Goal: Contribute content: Contribute content

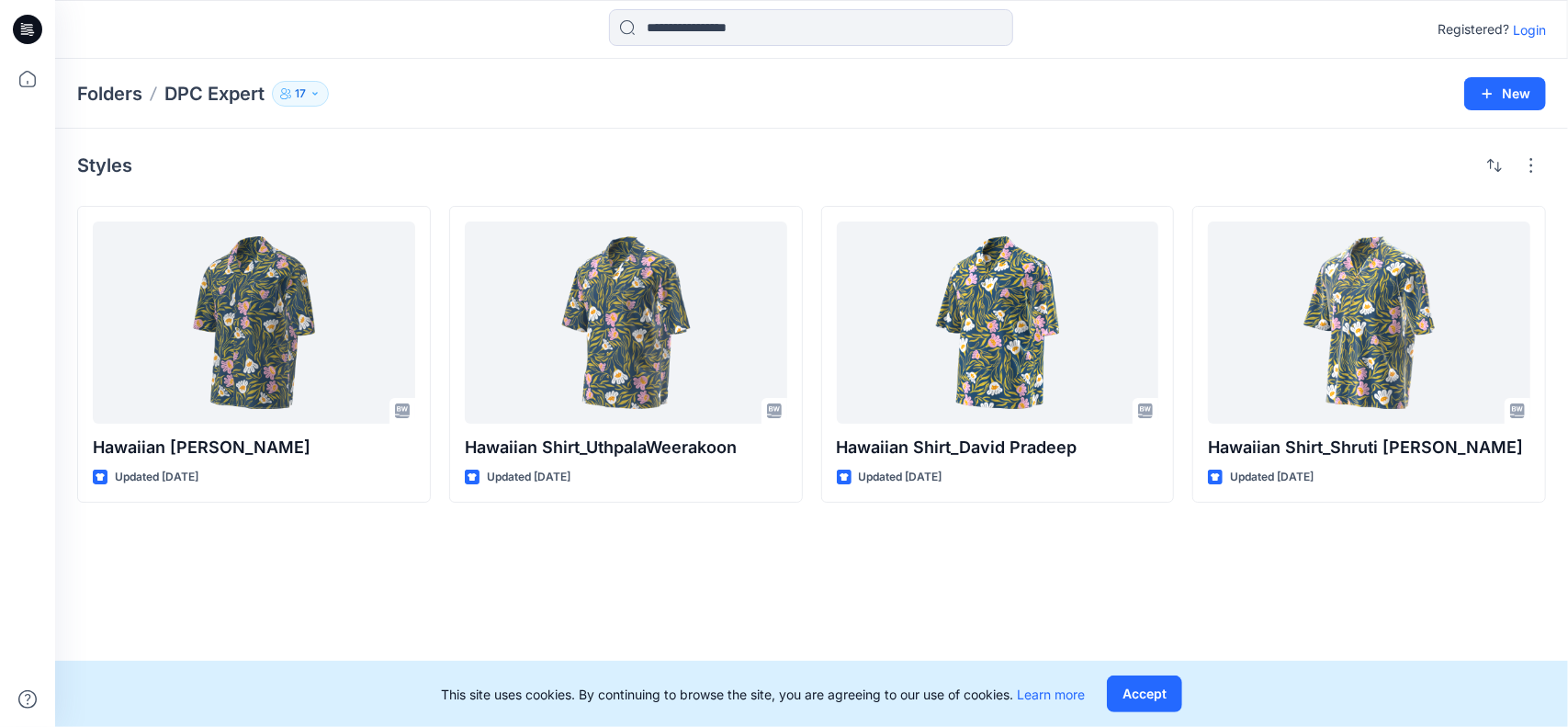
click at [304, 99] on p "17" at bounding box center [301, 94] width 11 height 20
click at [690, 102] on div "Folders DPC Expert 17 Folder Access Members and Externals Internal 1 External 1…" at bounding box center [740, 94] width 1325 height 26
click at [228, 89] on p "DPC Expert" at bounding box center [214, 94] width 101 height 26
click at [123, 88] on p "Folders" at bounding box center [110, 94] width 65 height 26
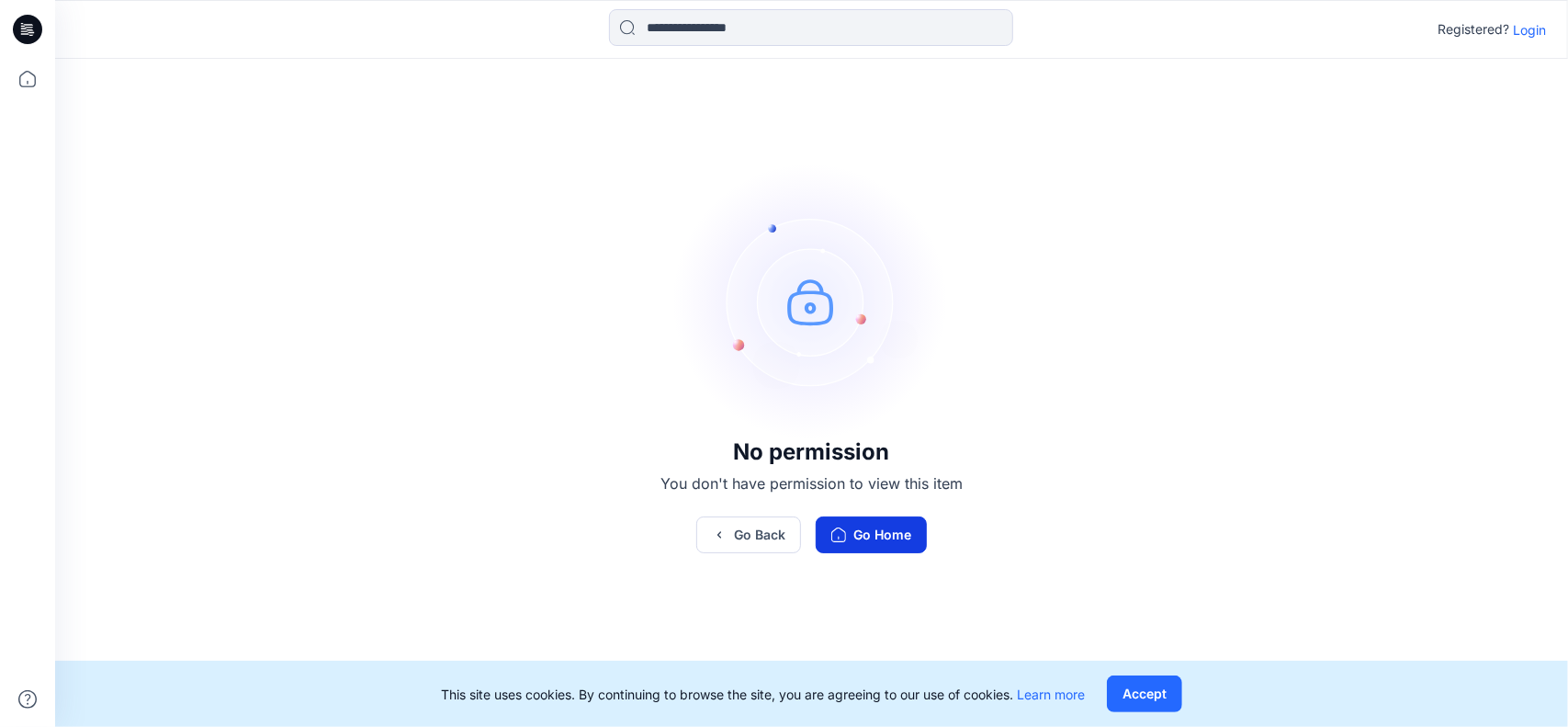
click at [869, 538] on button "Go Home" at bounding box center [871, 535] width 112 height 37
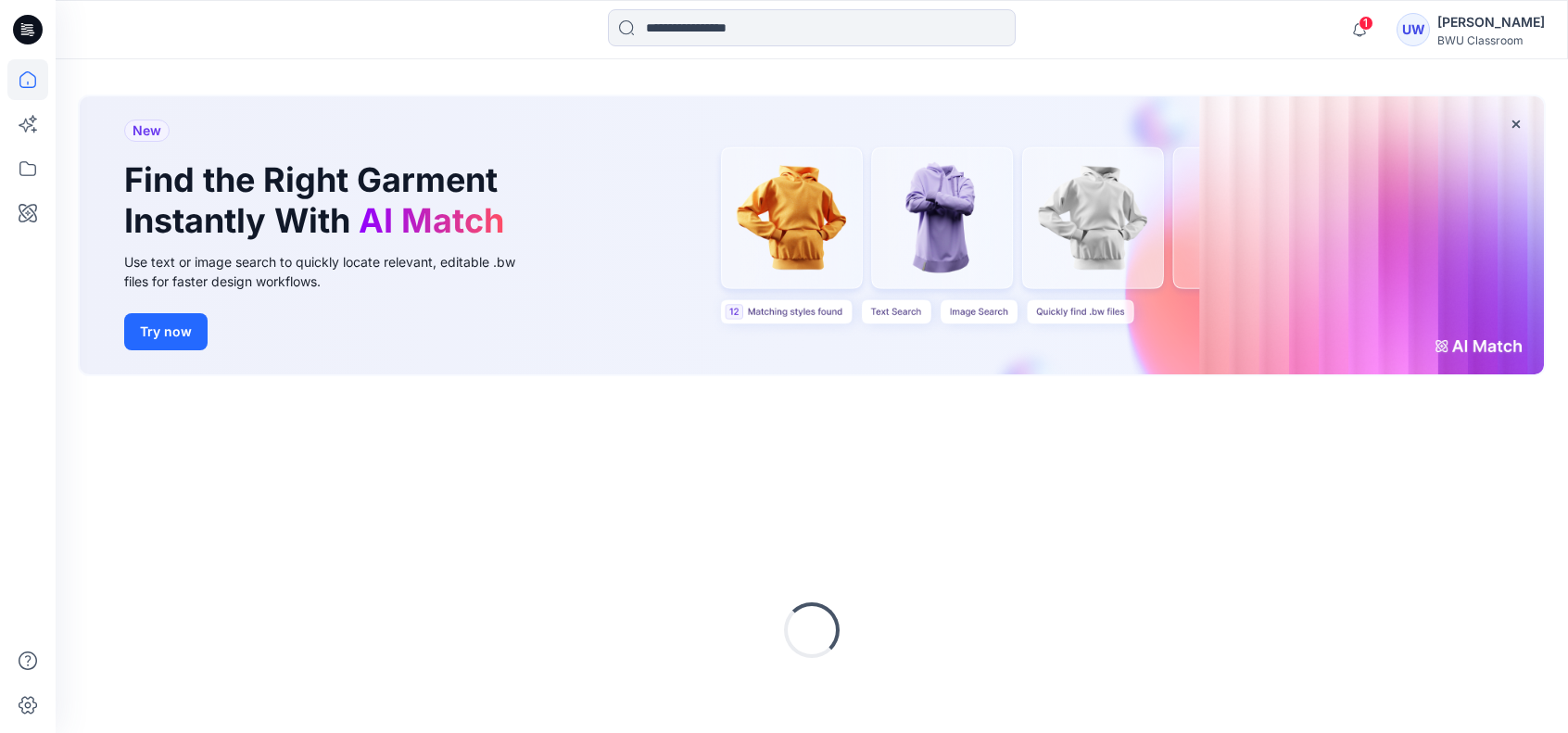
scroll to position [216, 0]
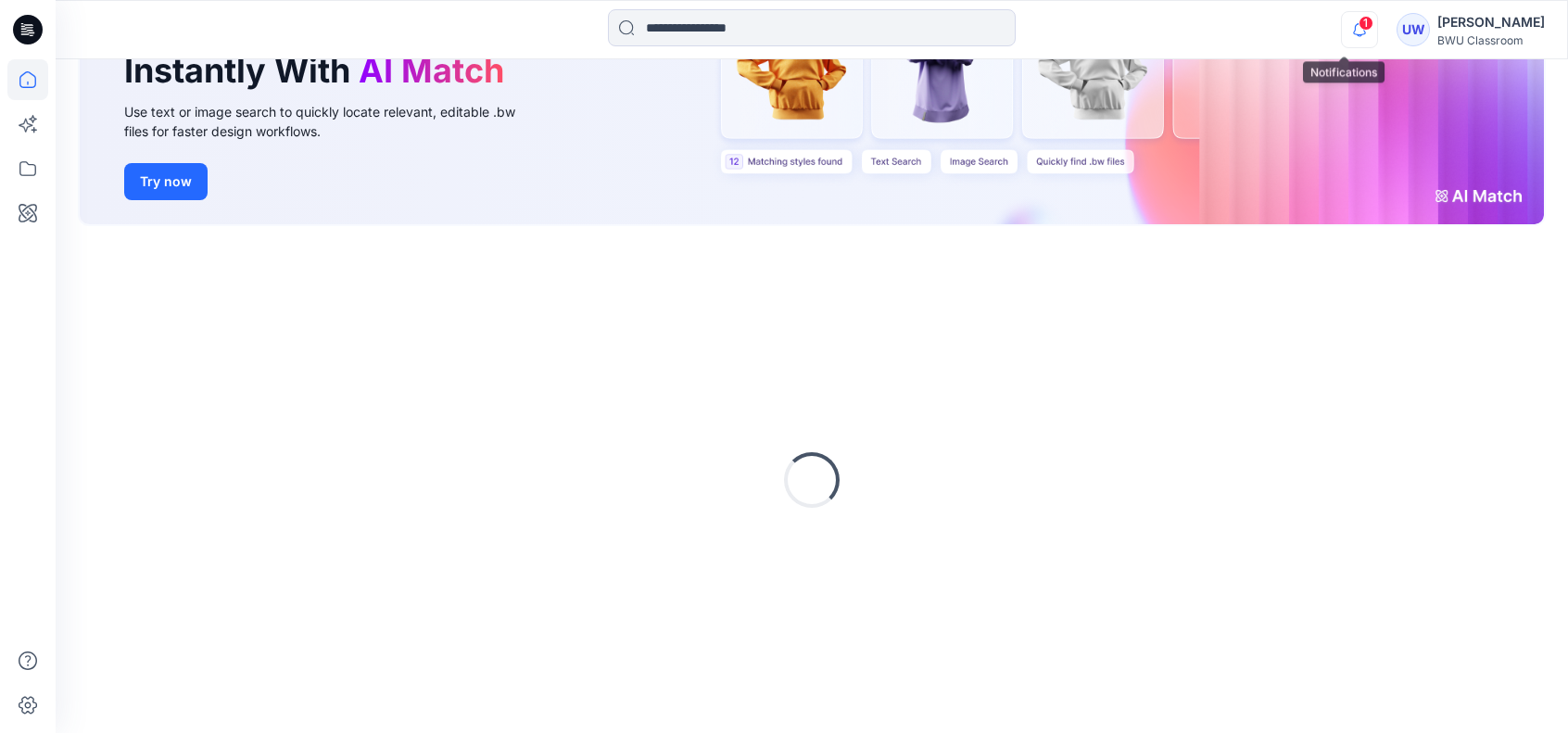
click at [1352, 31] on icon "button" at bounding box center [1360, 30] width 35 height 37
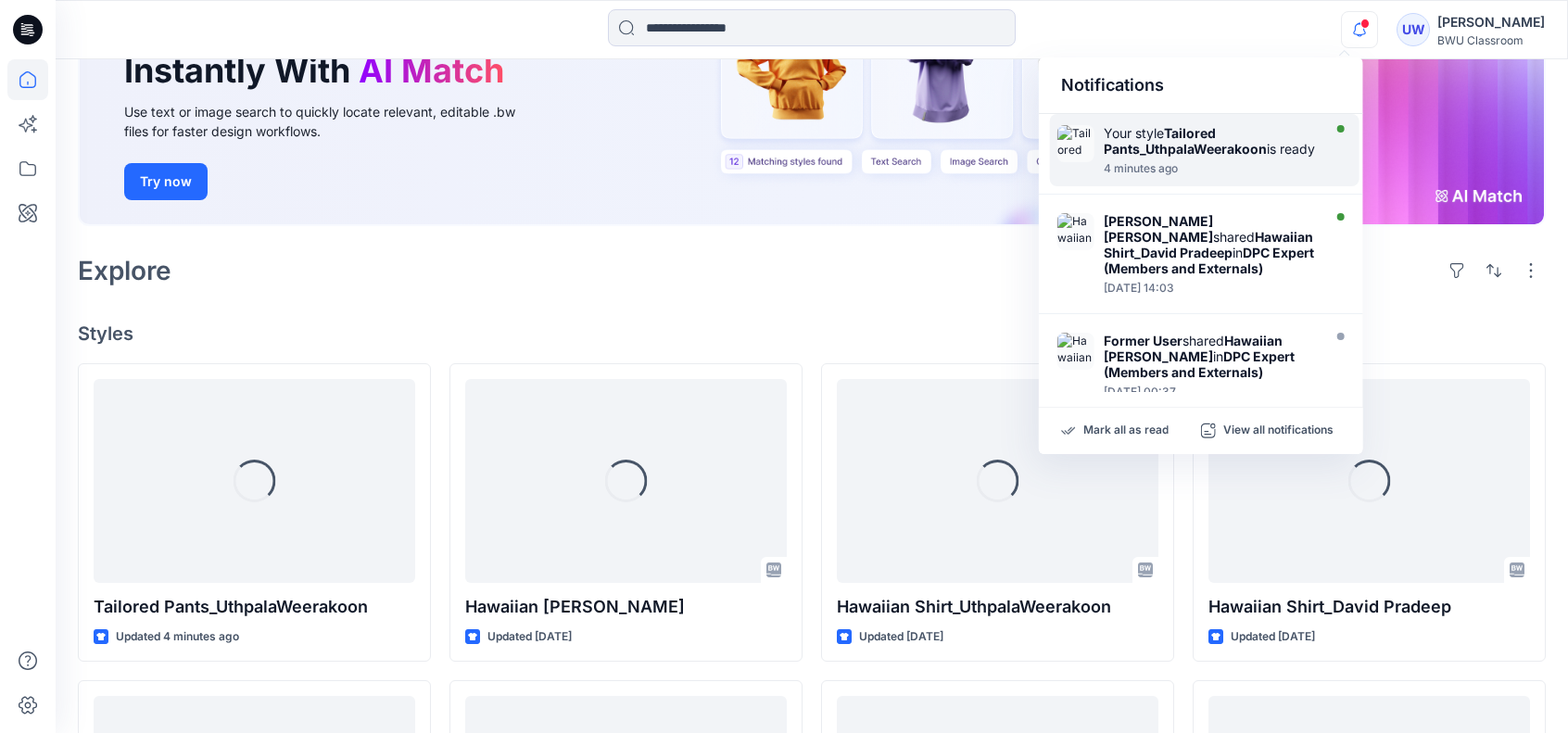
click at [1226, 156] on div "Your style Tailored Pants_UthpalaWeerakoon is ready" at bounding box center [1210, 140] width 213 height 32
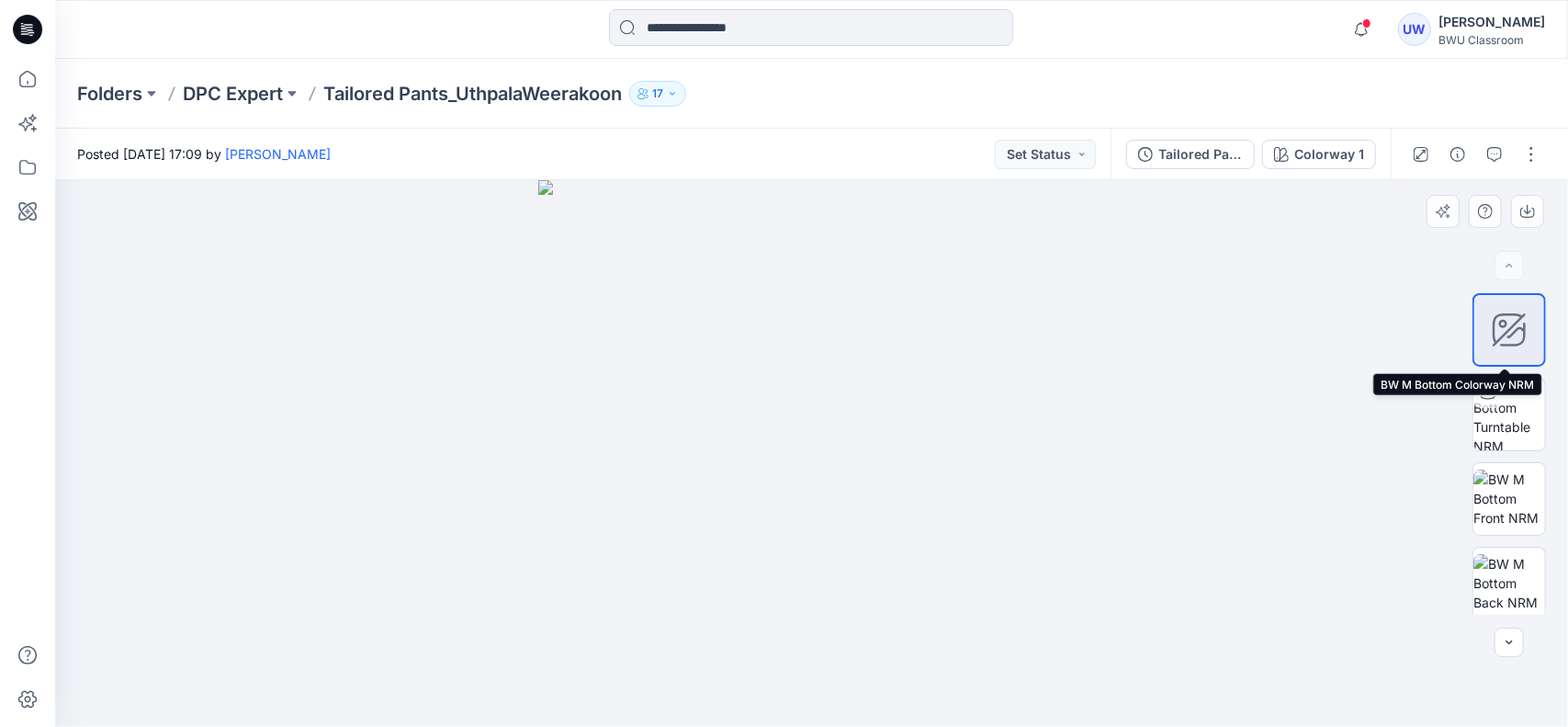
click at [1495, 332] on icon at bounding box center [1509, 330] width 37 height 37
drag, startPoint x: 880, startPoint y: 298, endPoint x: 880, endPoint y: 537, distance: 239.0
click at [880, 545] on img at bounding box center [812, 423] width 1194 height 608
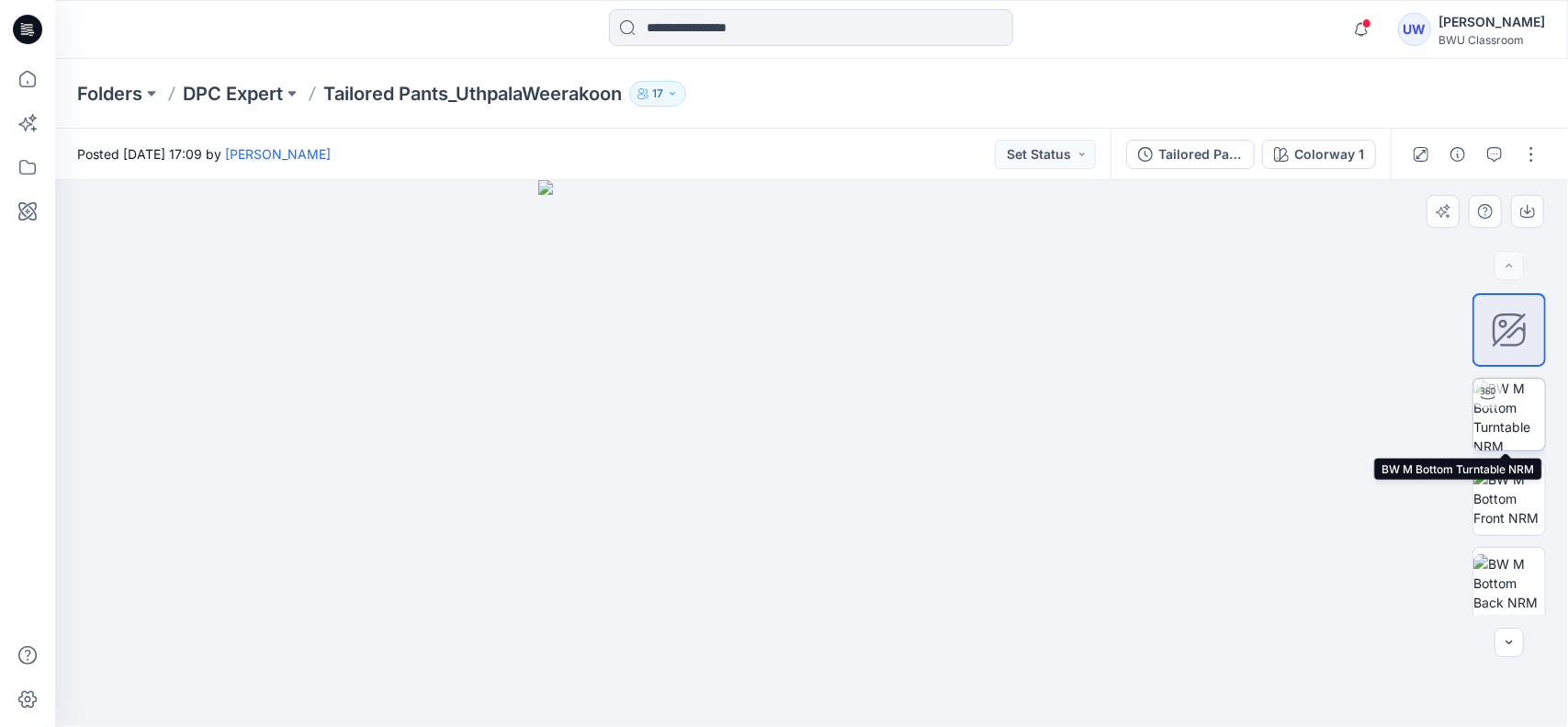
click at [1516, 407] on img at bounding box center [1509, 414] width 72 height 72
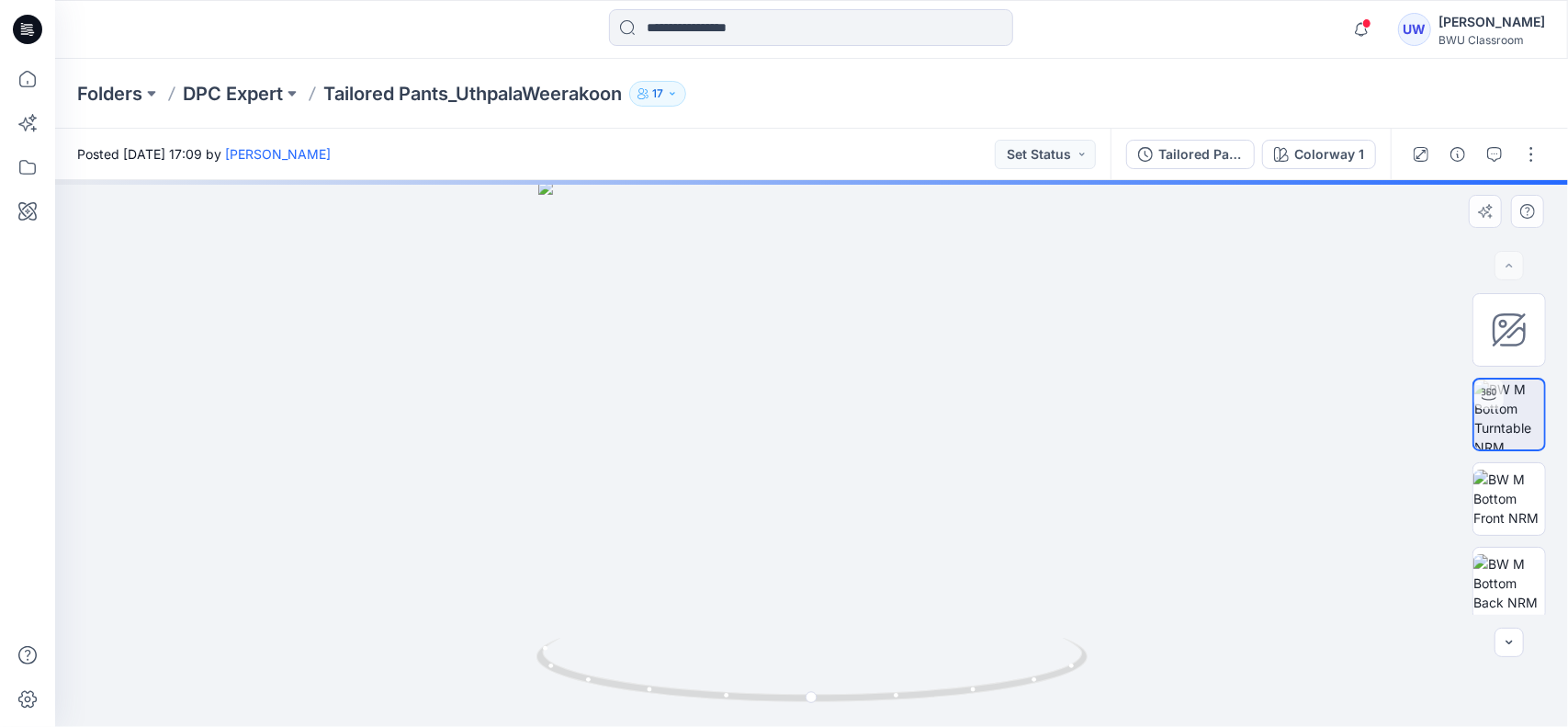
click at [766, 433] on div at bounding box center [812, 453] width 1513 height 547
drag, startPoint x: 860, startPoint y: 401, endPoint x: 854, endPoint y: 533, distance: 132.1
click at [854, 627] on img at bounding box center [791, 301] width 1842 height 852
drag, startPoint x: 836, startPoint y: 661, endPoint x: 781, endPoint y: 662, distance: 55.0
click at [781, 662] on icon at bounding box center [814, 672] width 556 height 69
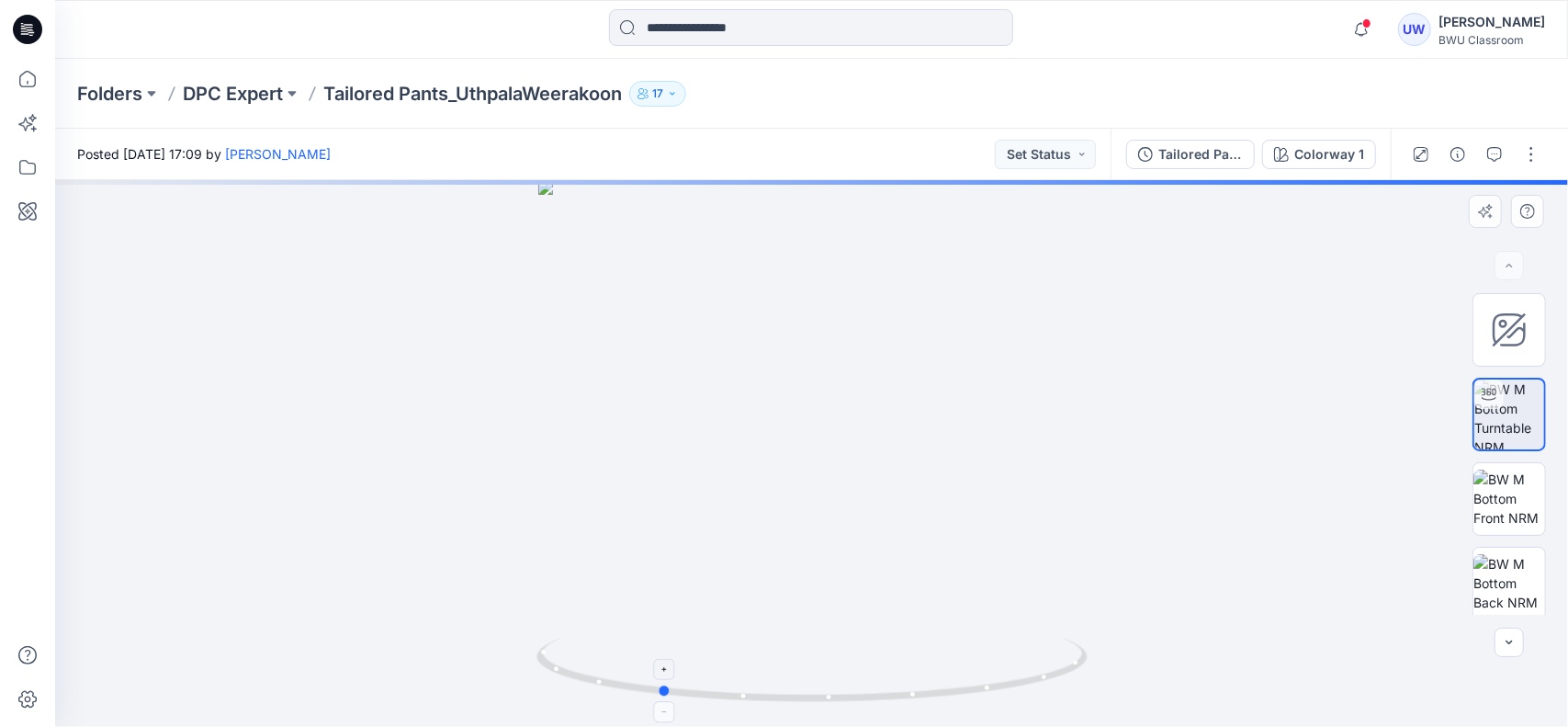
drag, startPoint x: 865, startPoint y: 668, endPoint x: 822, endPoint y: 673, distance: 43.3
click at [822, 673] on icon at bounding box center [814, 672] width 556 height 69
drag, startPoint x: 860, startPoint y: 693, endPoint x: 828, endPoint y: 701, distance: 33.0
click at [828, 701] on icon at bounding box center [814, 672] width 556 height 69
drag, startPoint x: 863, startPoint y: 697, endPoint x: 827, endPoint y: 697, distance: 36.0
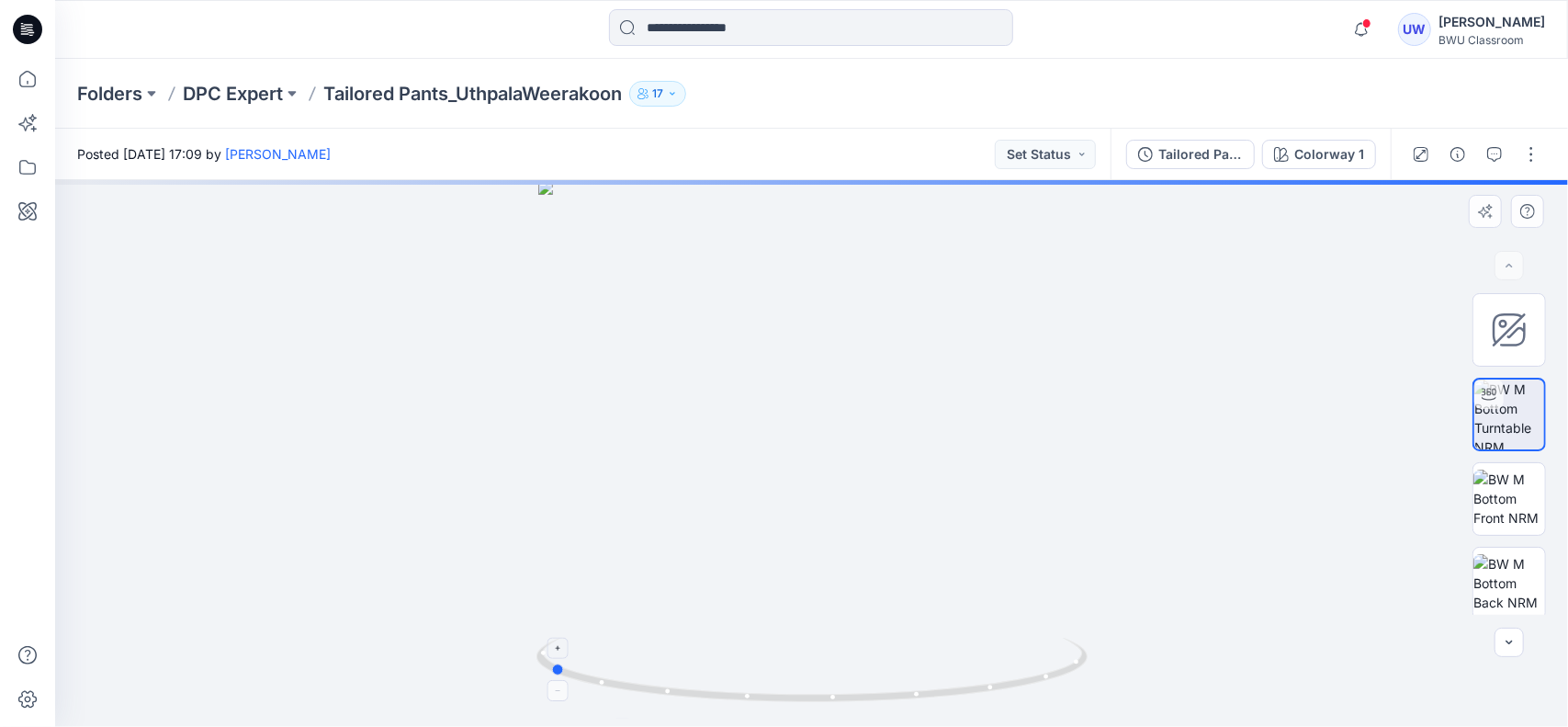
click at [827, 697] on icon at bounding box center [814, 672] width 556 height 69
drag, startPoint x: 839, startPoint y: 694, endPoint x: 817, endPoint y: 693, distance: 22.0
click at [817, 693] on icon at bounding box center [814, 672] width 556 height 69
drag, startPoint x: 869, startPoint y: 677, endPoint x: 887, endPoint y: 677, distance: 18.0
click at [887, 677] on icon at bounding box center [814, 672] width 556 height 69
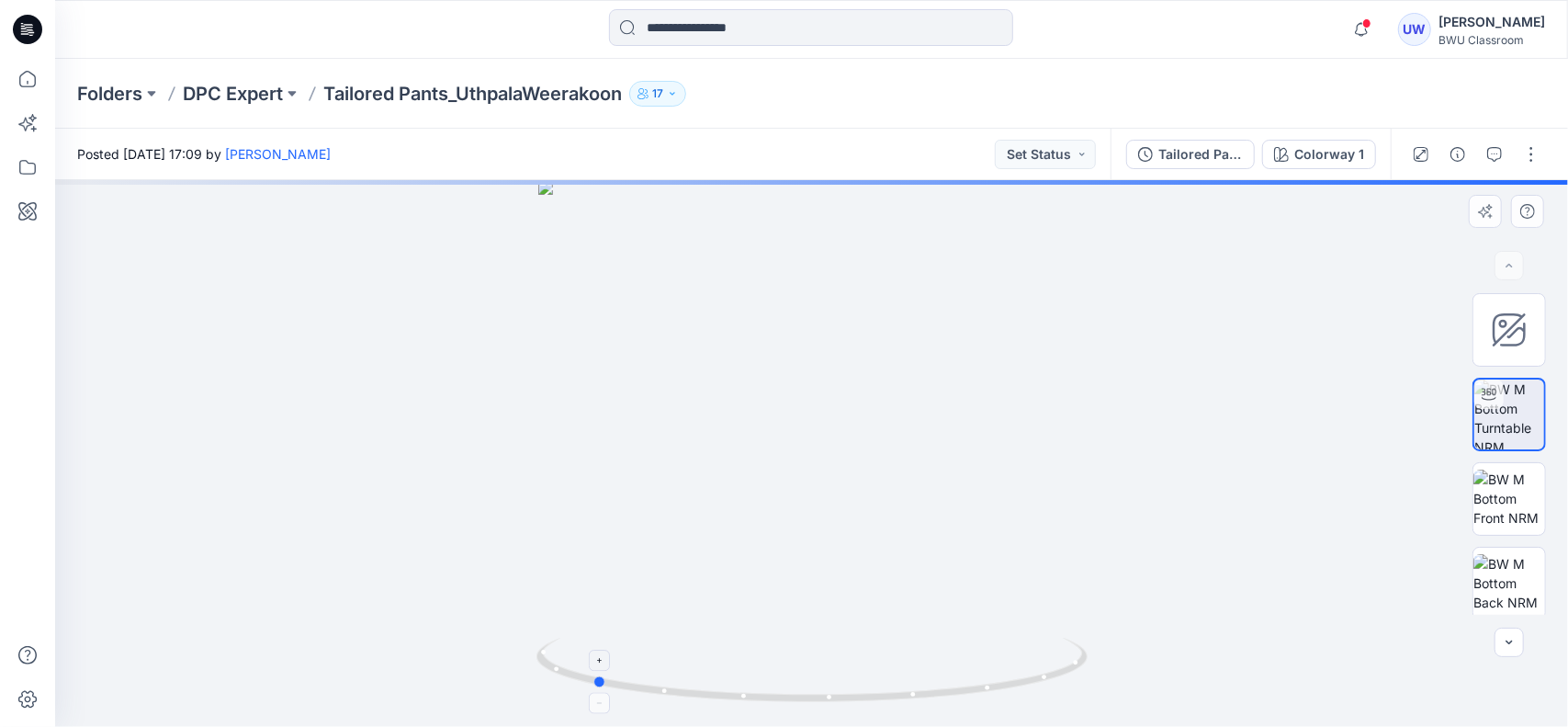
drag, startPoint x: 871, startPoint y: 677, endPoint x: 911, endPoint y: 677, distance: 40.0
click at [911, 677] on icon at bounding box center [814, 672] width 556 height 69
drag, startPoint x: 867, startPoint y: 651, endPoint x: 906, endPoint y: 657, distance: 39.5
click at [906, 657] on icon at bounding box center [814, 672] width 556 height 69
drag, startPoint x: 893, startPoint y: 661, endPoint x: 909, endPoint y: 661, distance: 16.0
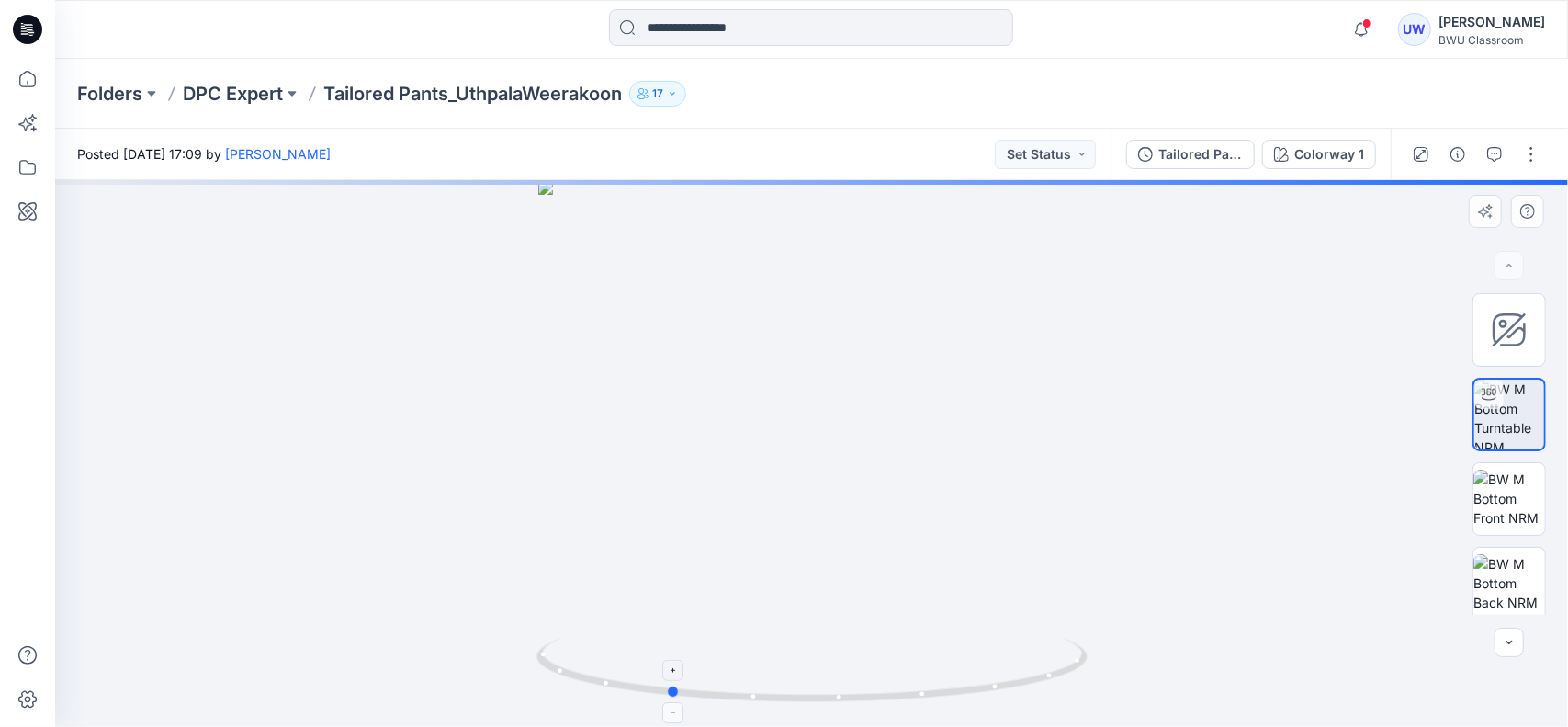
click at [909, 661] on icon at bounding box center [814, 672] width 556 height 69
drag, startPoint x: 869, startPoint y: 661, endPoint x: 898, endPoint y: 663, distance: 29.1
click at [911, 663] on icon at bounding box center [814, 672] width 556 height 69
drag, startPoint x: 848, startPoint y: 653, endPoint x: 812, endPoint y: 653, distance: 36.0
click at [813, 653] on icon at bounding box center [814, 672] width 556 height 69
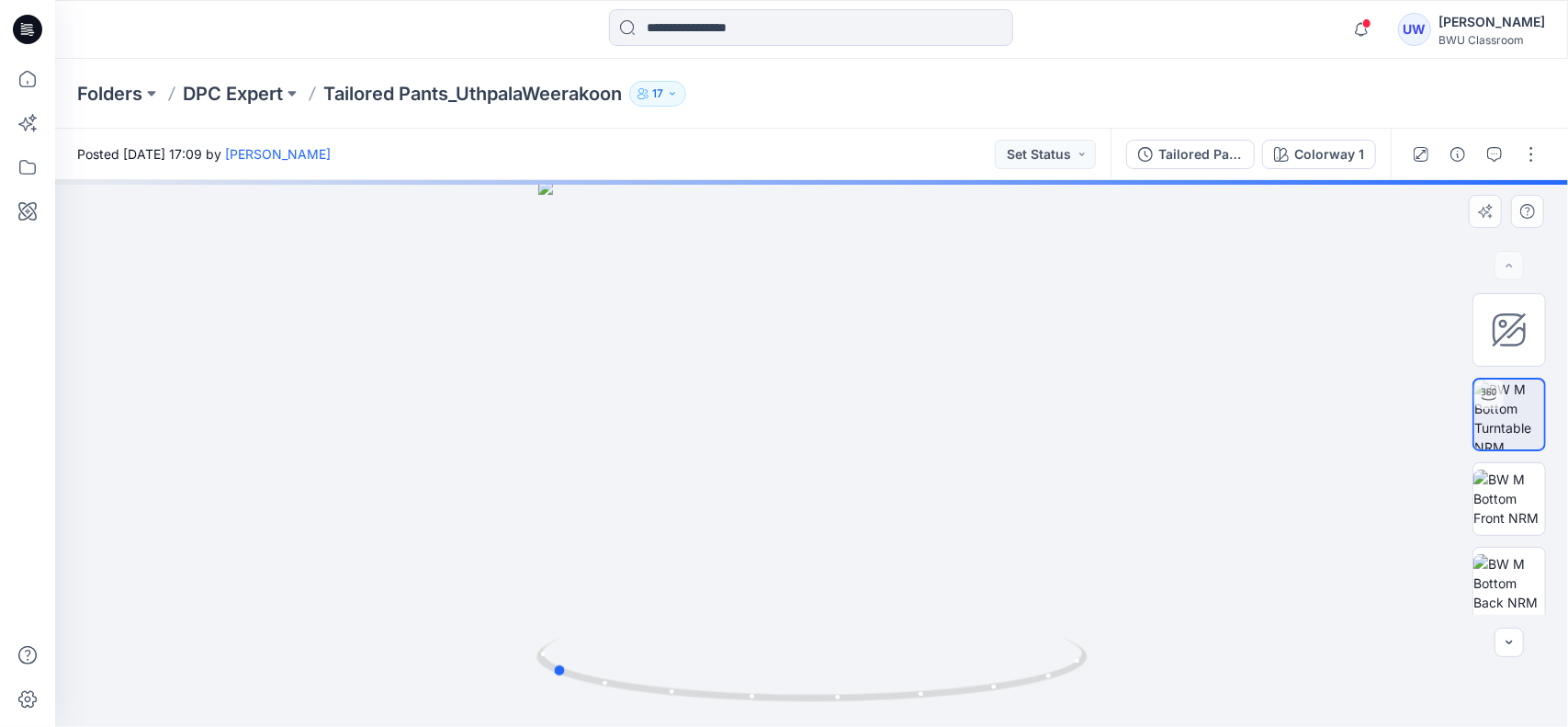
drag, startPoint x: 837, startPoint y: 633, endPoint x: 714, endPoint y: 620, distance: 123.7
click at [714, 620] on div at bounding box center [812, 453] width 1513 height 547
click at [1521, 588] on img at bounding box center [1509, 583] width 72 height 58
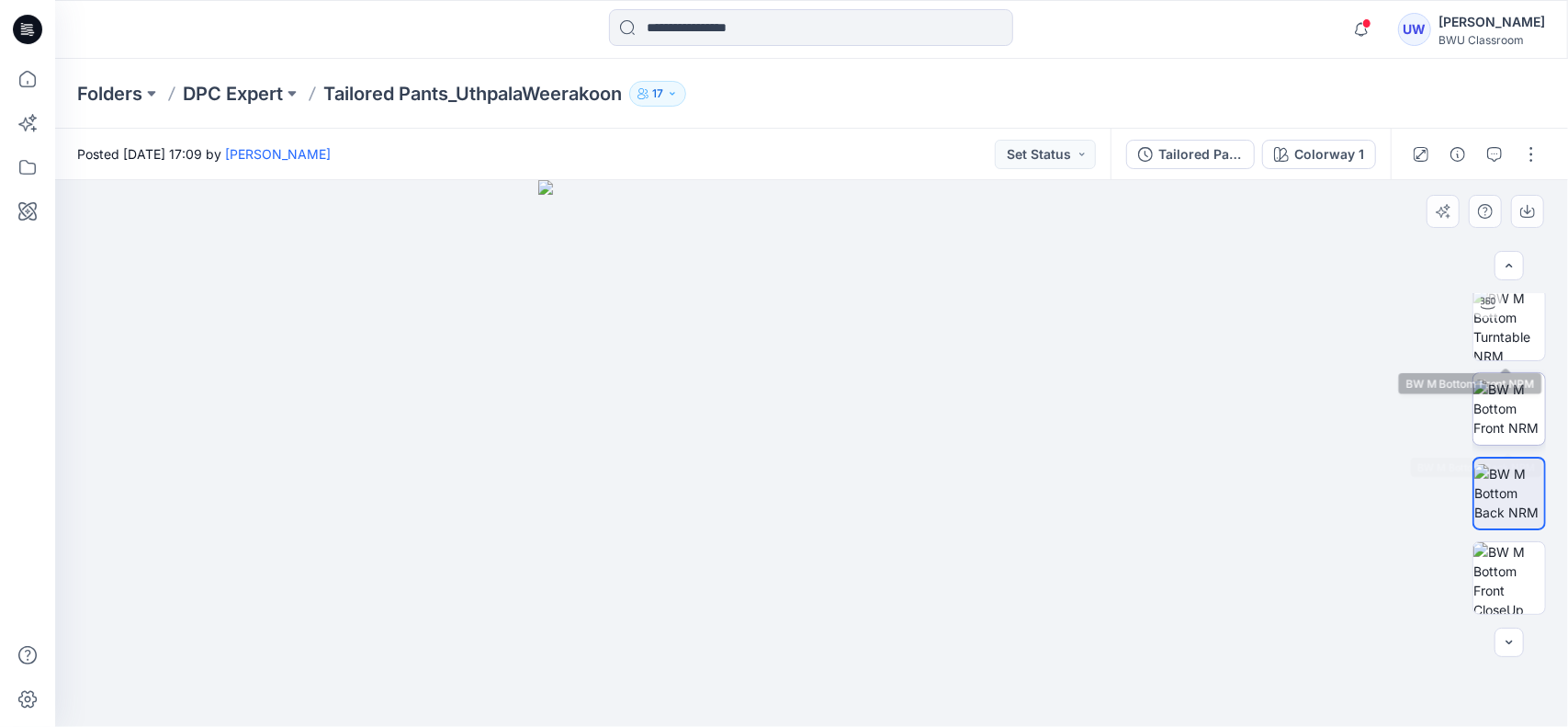
scroll to position [173, 0]
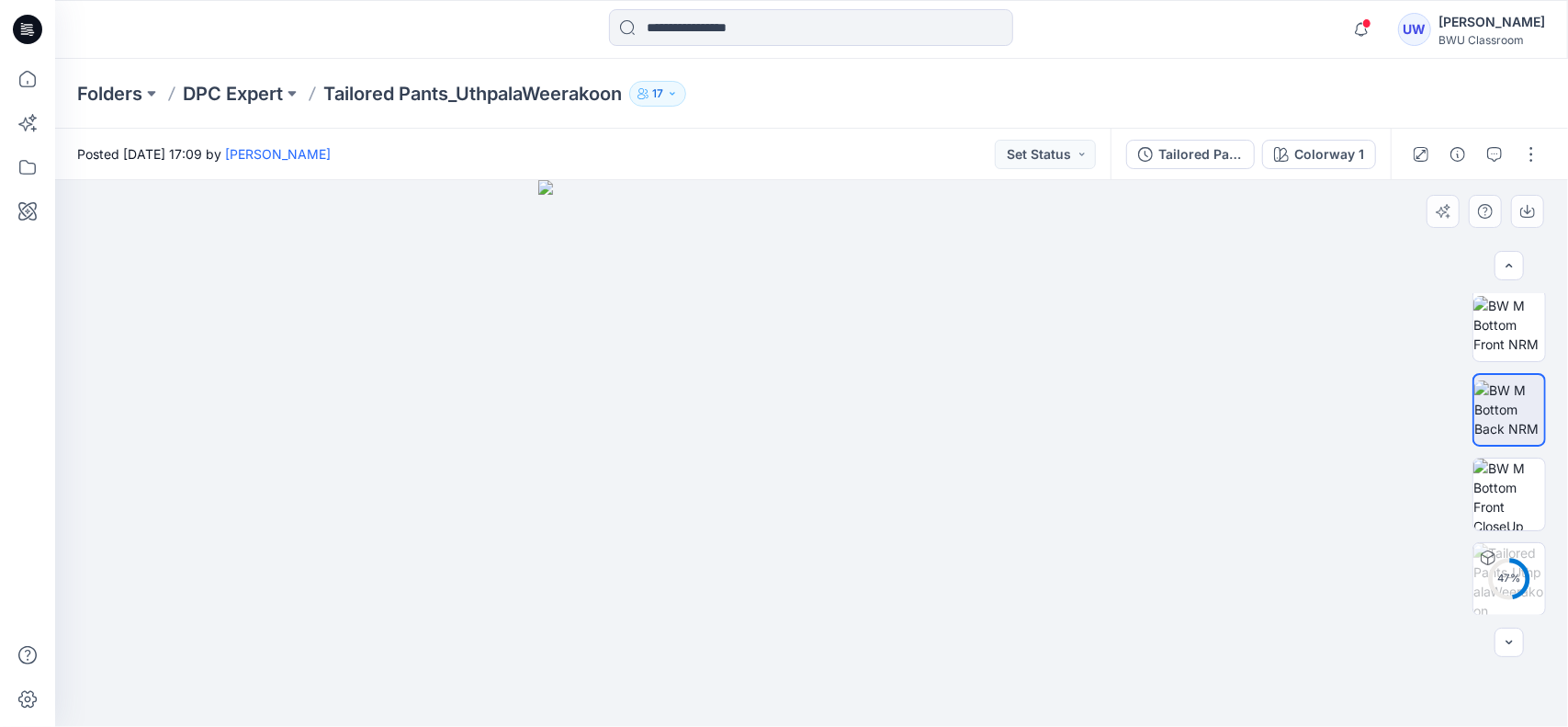
drag, startPoint x: 625, startPoint y: 526, endPoint x: 448, endPoint y: 337, distance: 258.9
click at [524, 547] on div at bounding box center [812, 453] width 1513 height 547
click at [280, 91] on p "DPC Expert" at bounding box center [232, 94] width 101 height 26
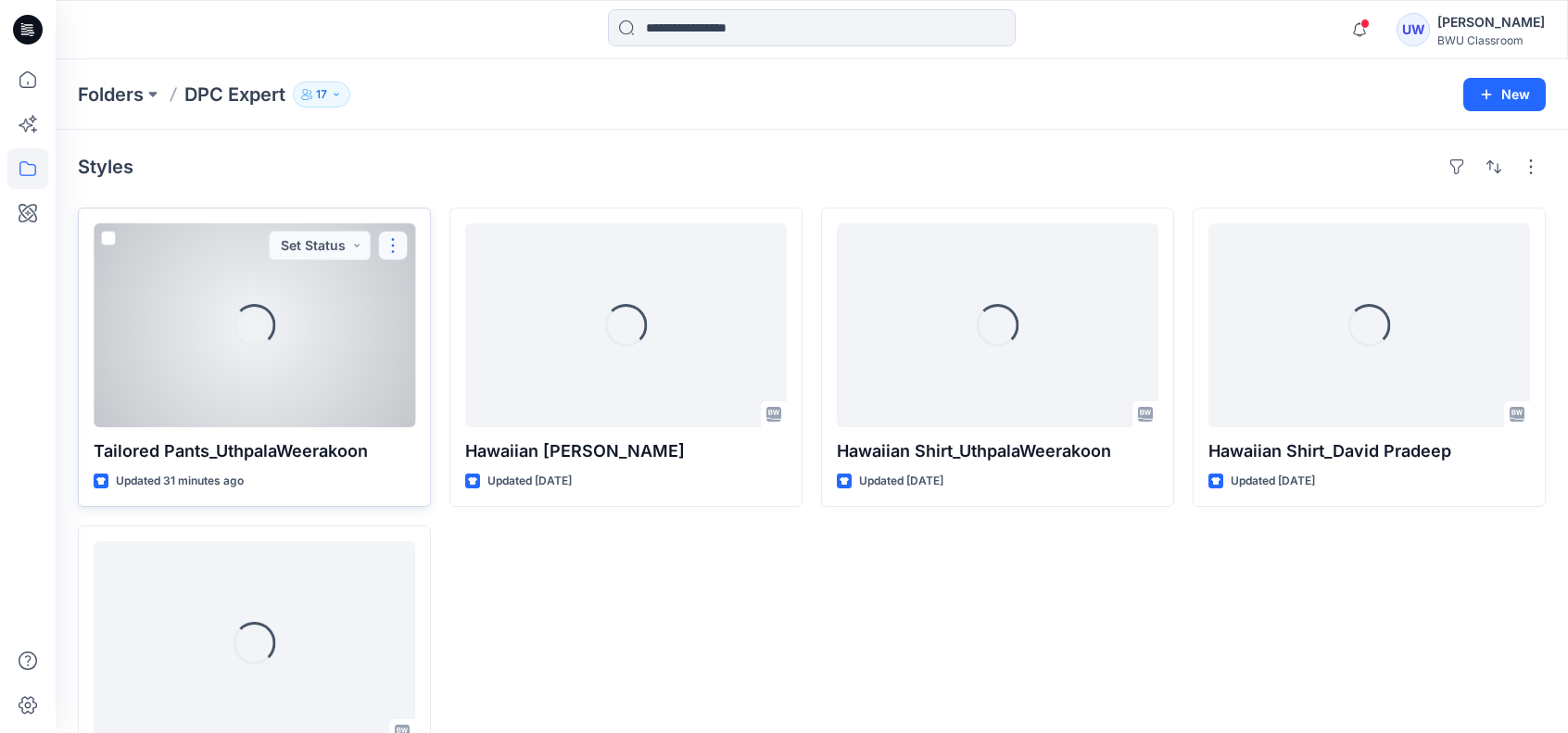
click at [398, 241] on button "button" at bounding box center [393, 246] width 30 height 30
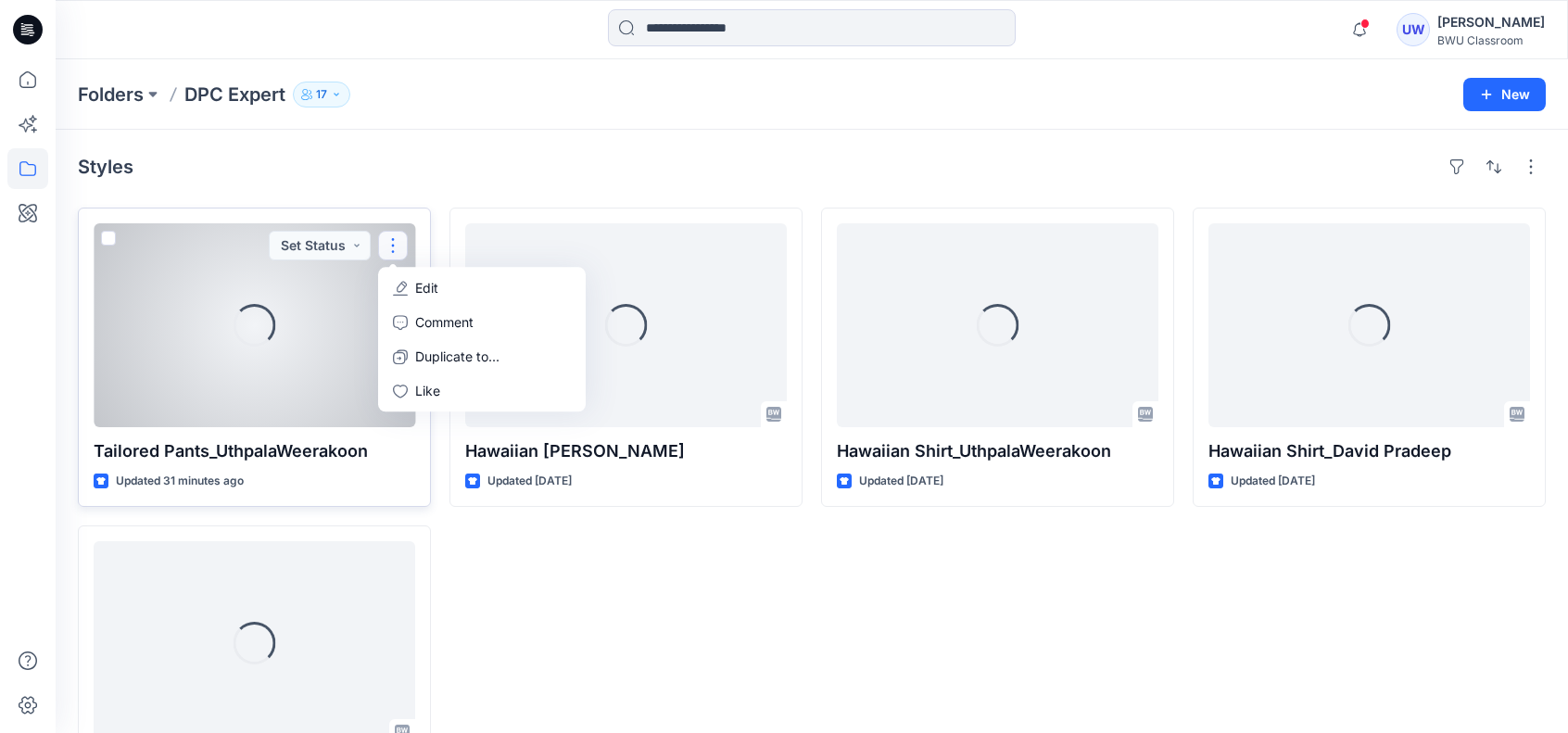
click at [418, 281] on p "Edit" at bounding box center [426, 287] width 23 height 20
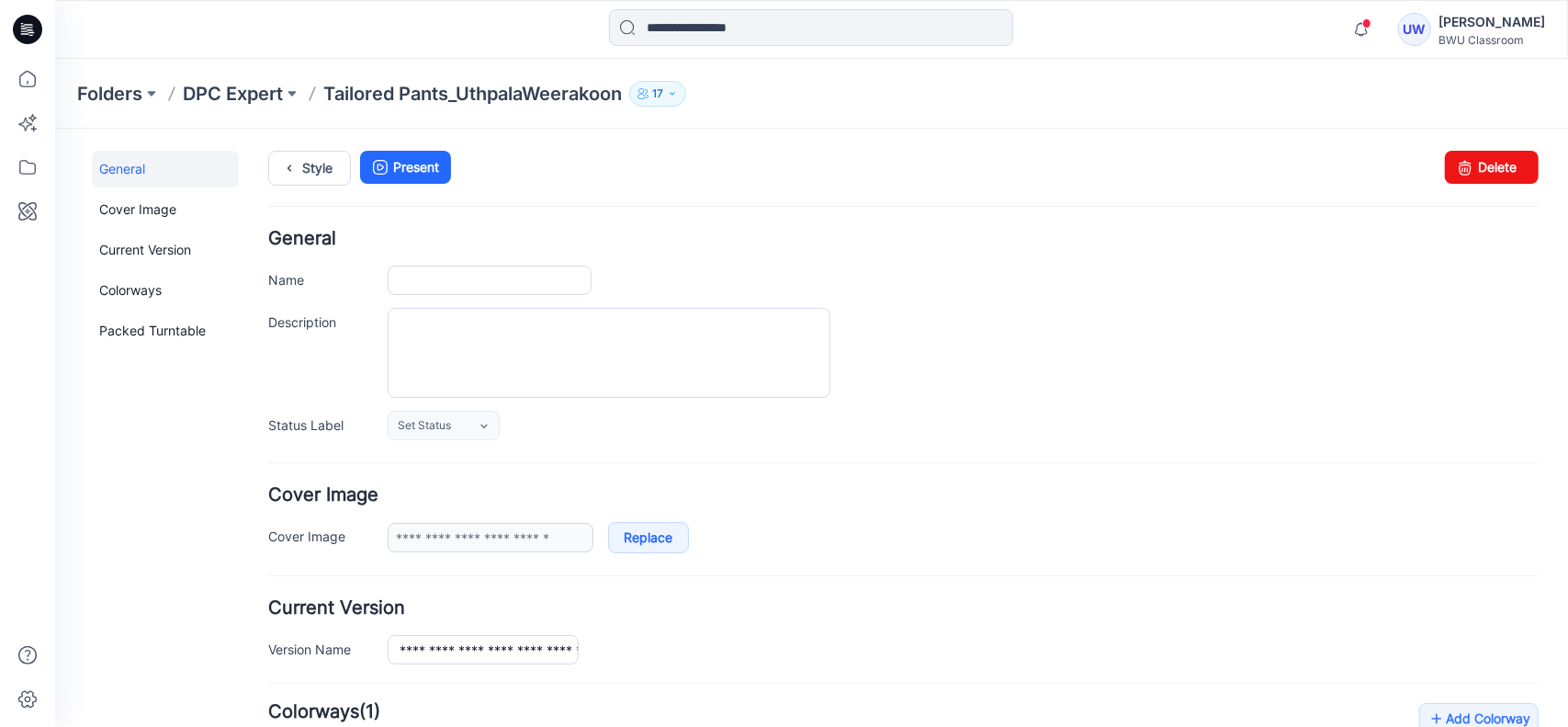
type input "**********"
click at [1452, 158] on icon at bounding box center [1465, 166] width 26 height 33
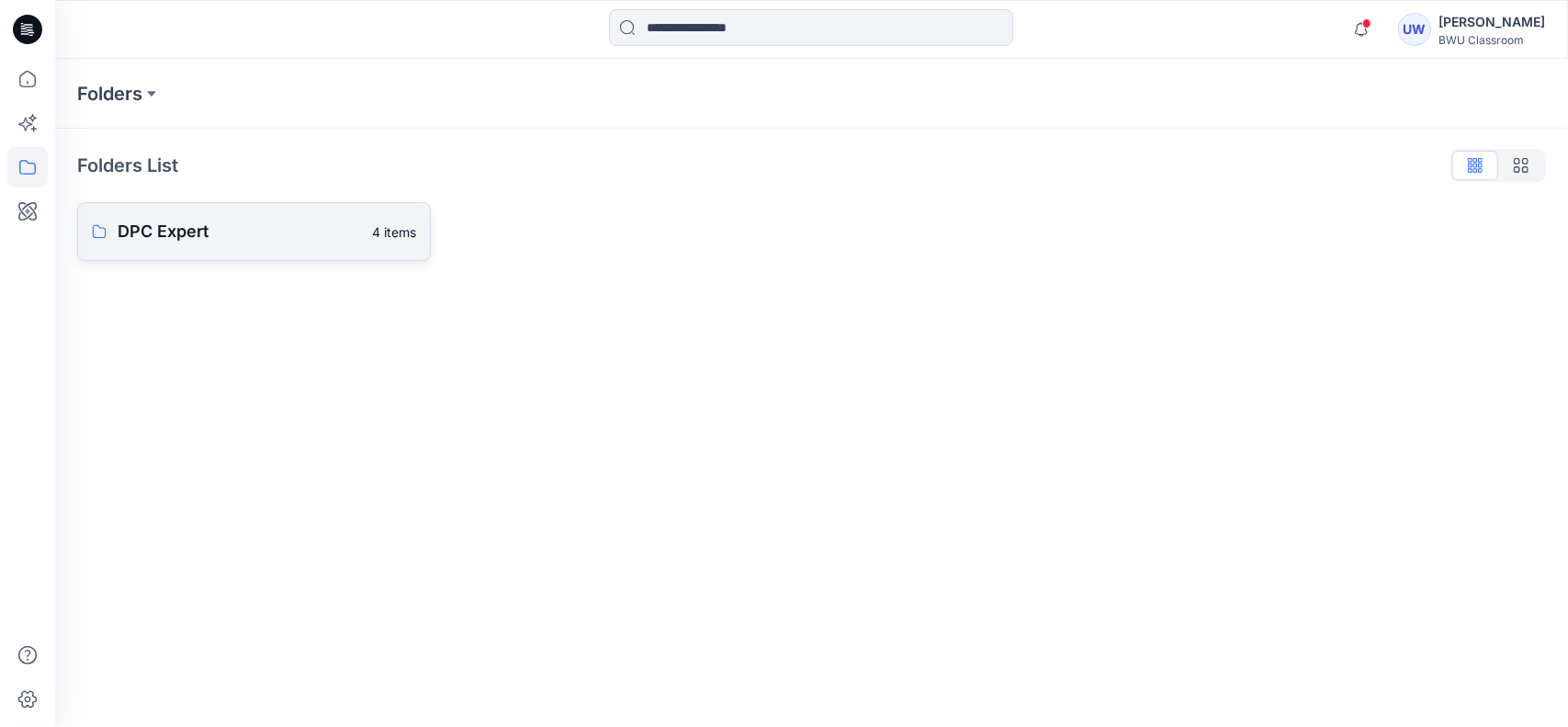
click at [171, 222] on p "DPC Expert" at bounding box center [239, 232] width 244 height 26
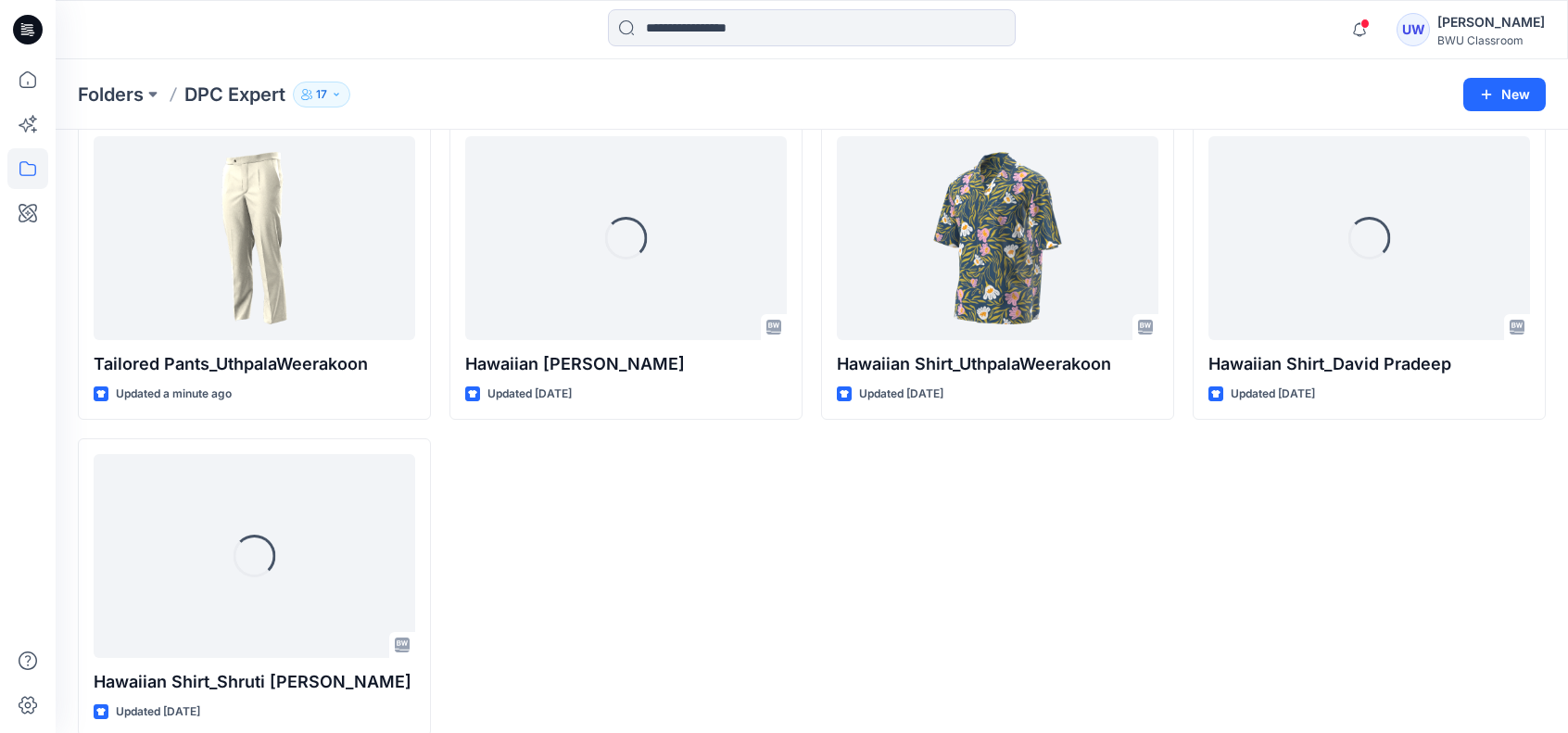
scroll to position [112, 0]
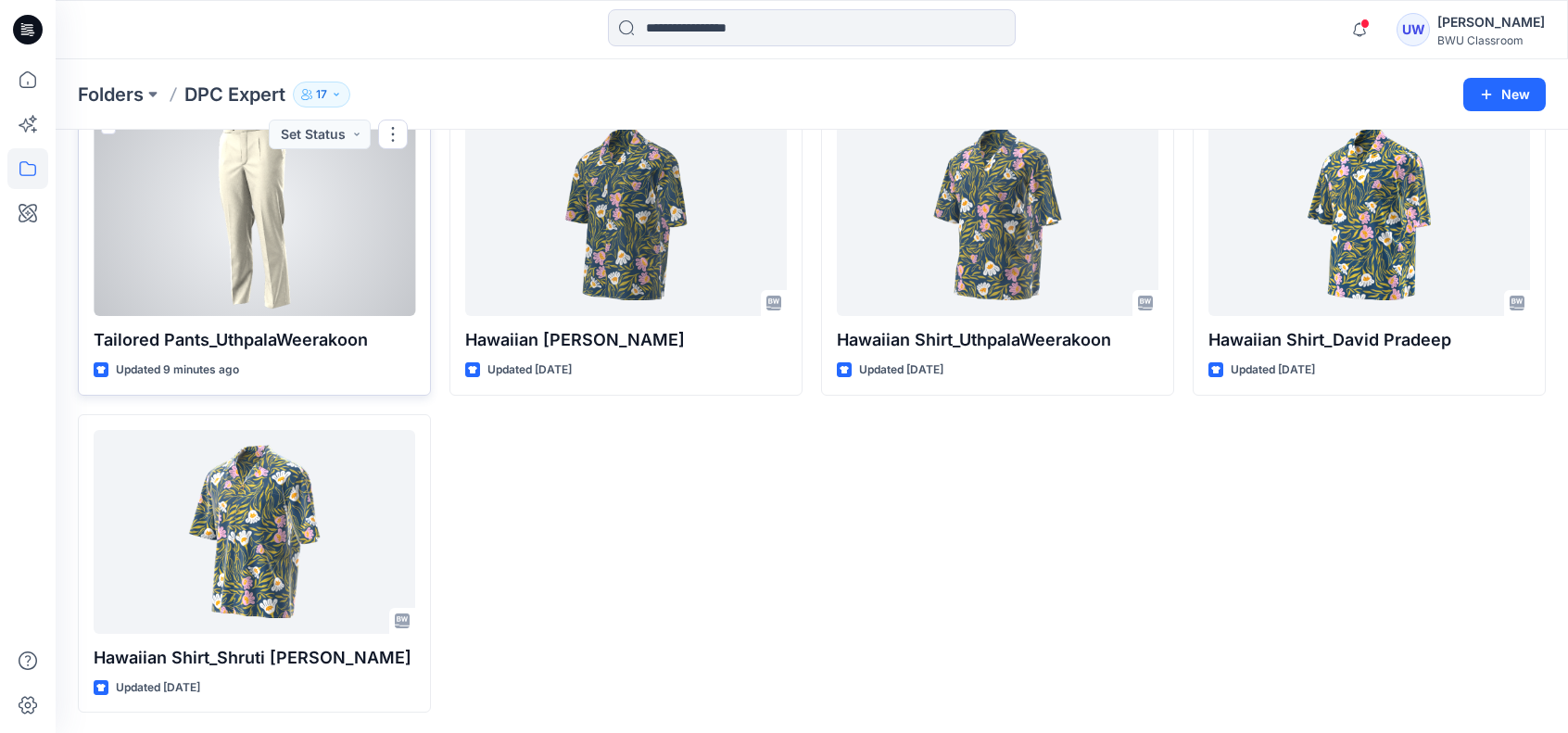
click at [350, 277] on div at bounding box center [255, 214] width 322 height 204
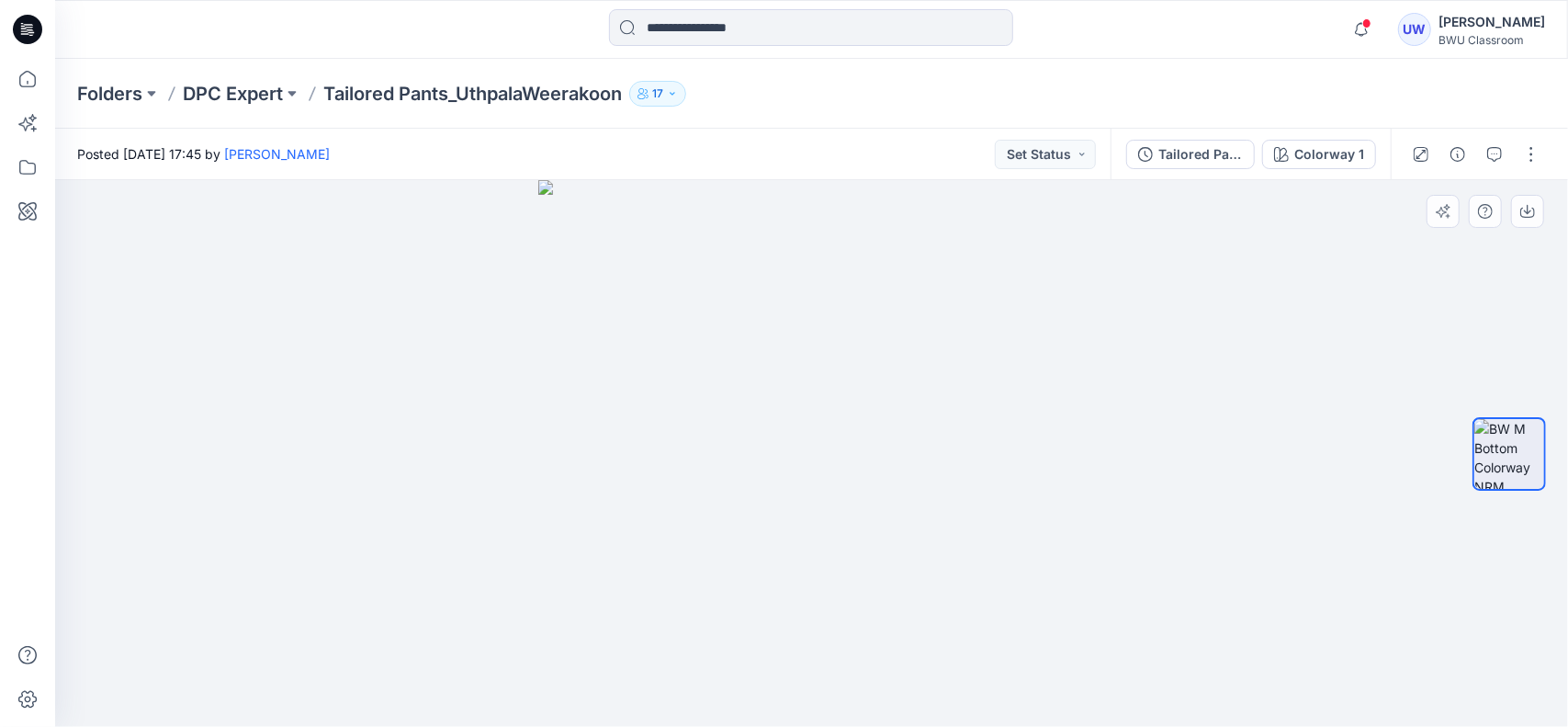
drag, startPoint x: 877, startPoint y: 592, endPoint x: 729, endPoint y: 600, distance: 148.2
click at [729, 600] on img at bounding box center [812, 453] width 547 height 547
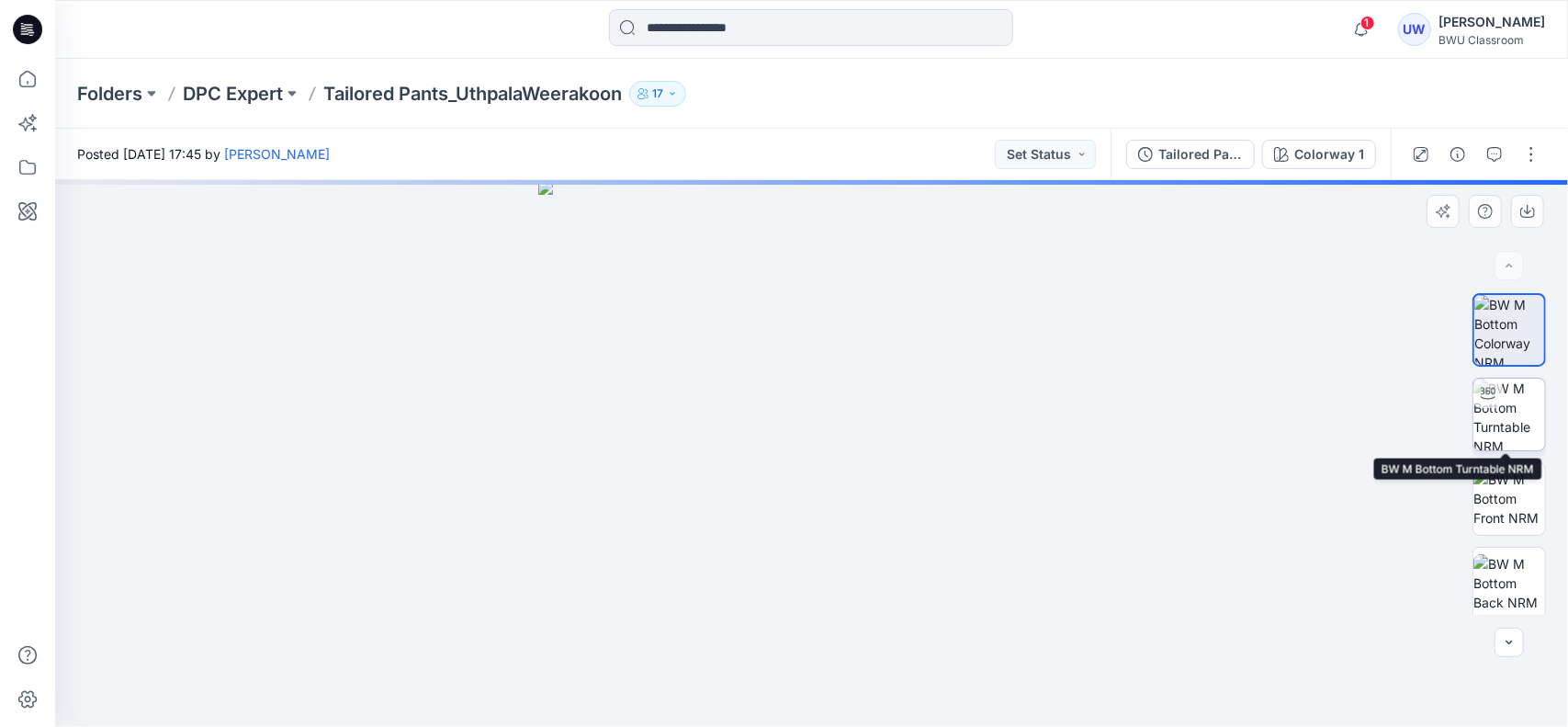
click at [1513, 432] on img at bounding box center [1509, 414] width 72 height 72
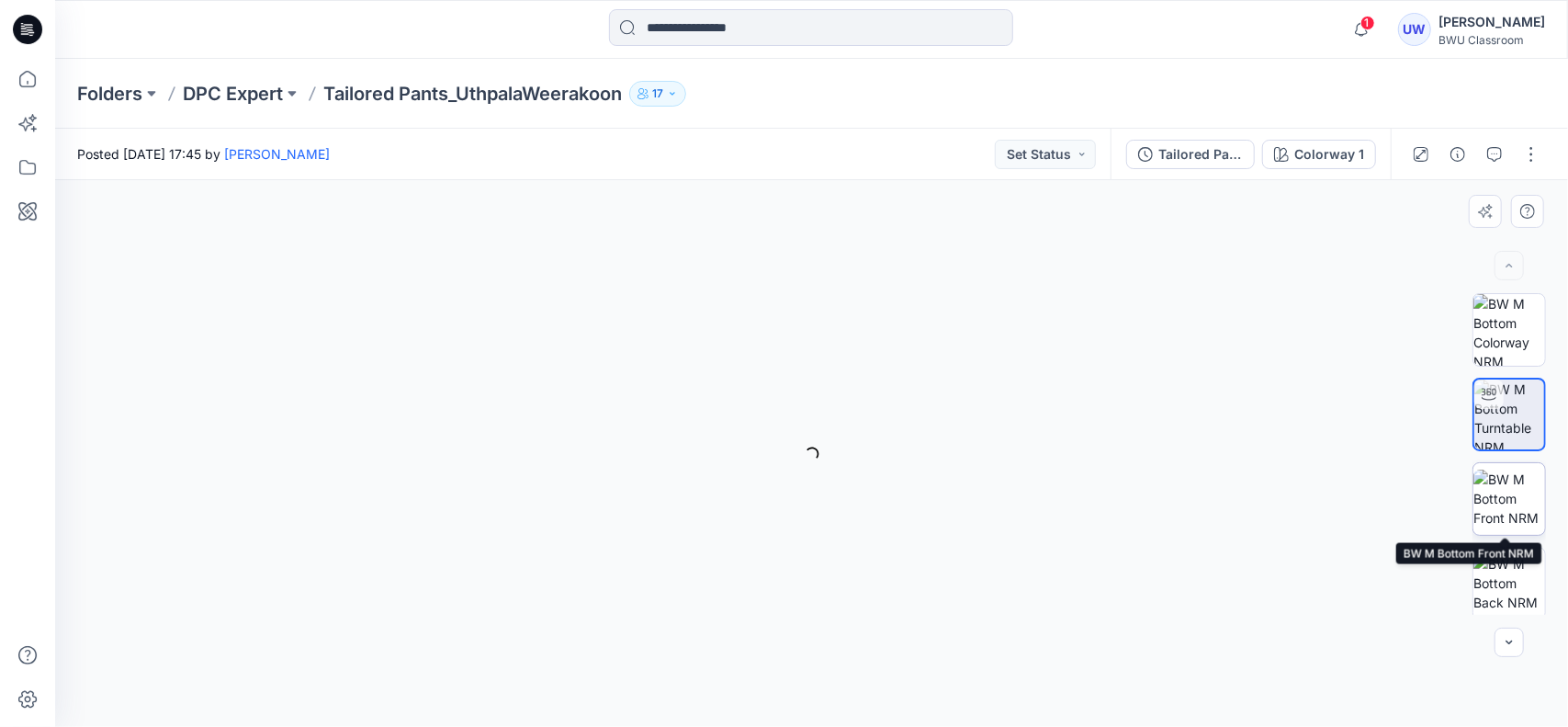
click at [1501, 507] on img at bounding box center [1509, 498] width 72 height 58
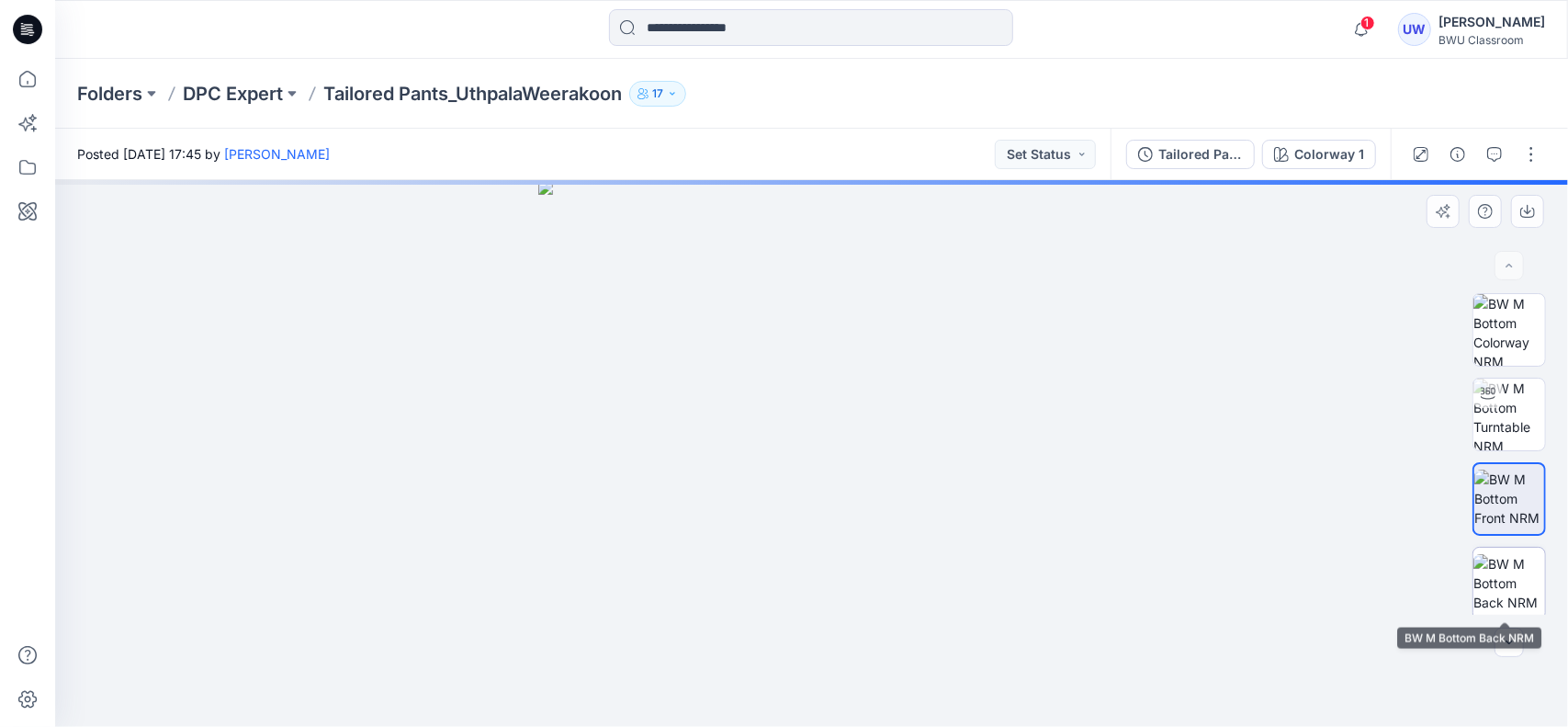
click at [1490, 583] on img at bounding box center [1509, 583] width 72 height 58
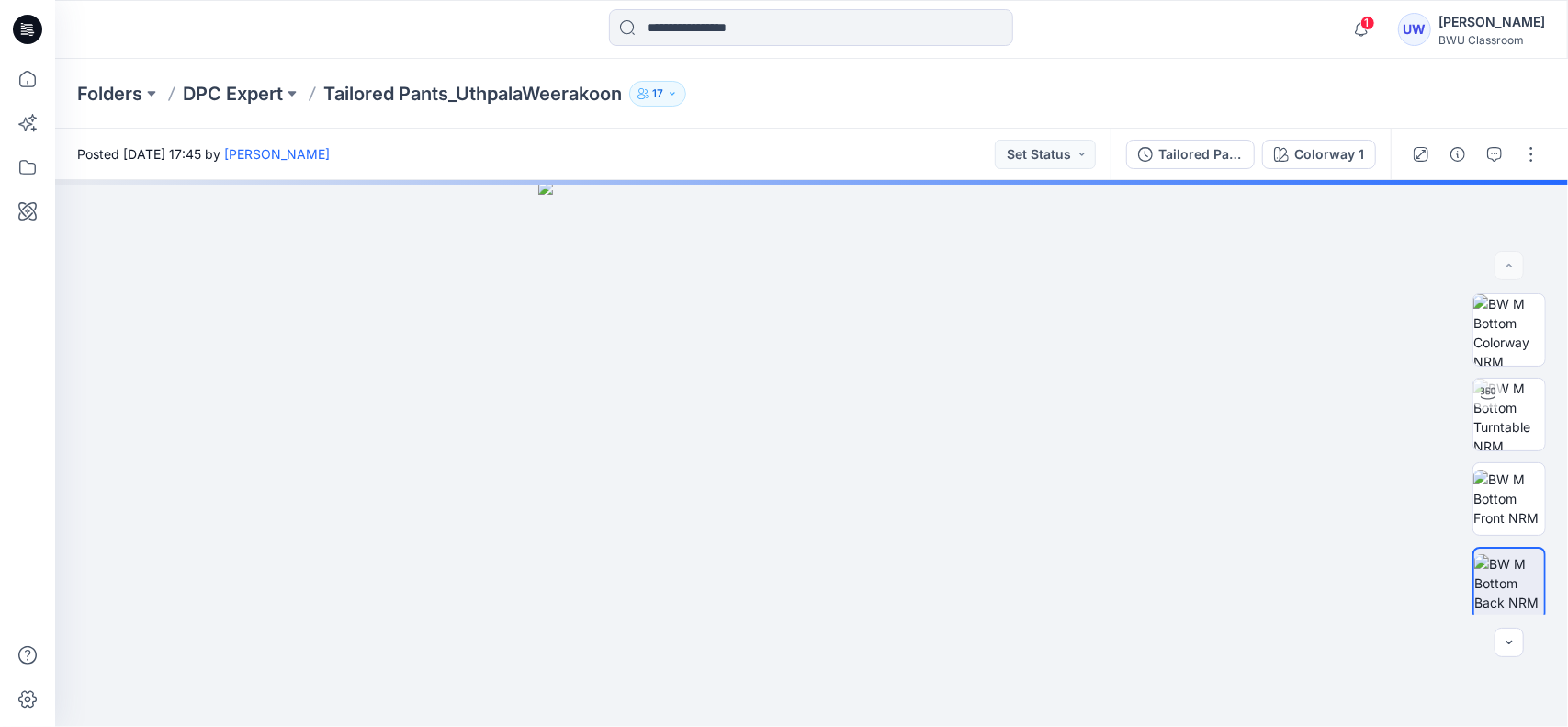
click at [1549, 153] on div at bounding box center [1476, 154] width 170 height 52
click at [1537, 151] on button "button" at bounding box center [1531, 154] width 30 height 30
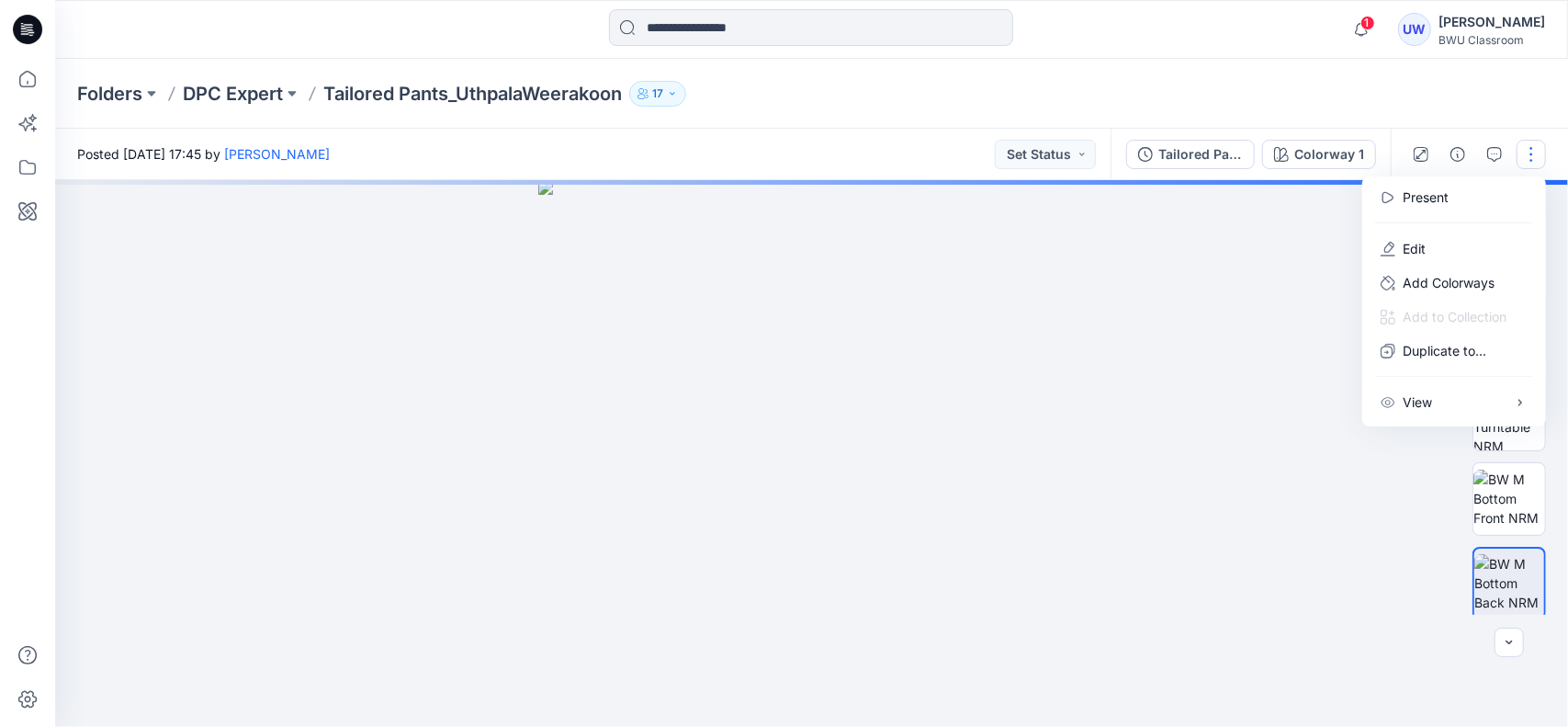
click at [697, 238] on img at bounding box center [812, 453] width 547 height 547
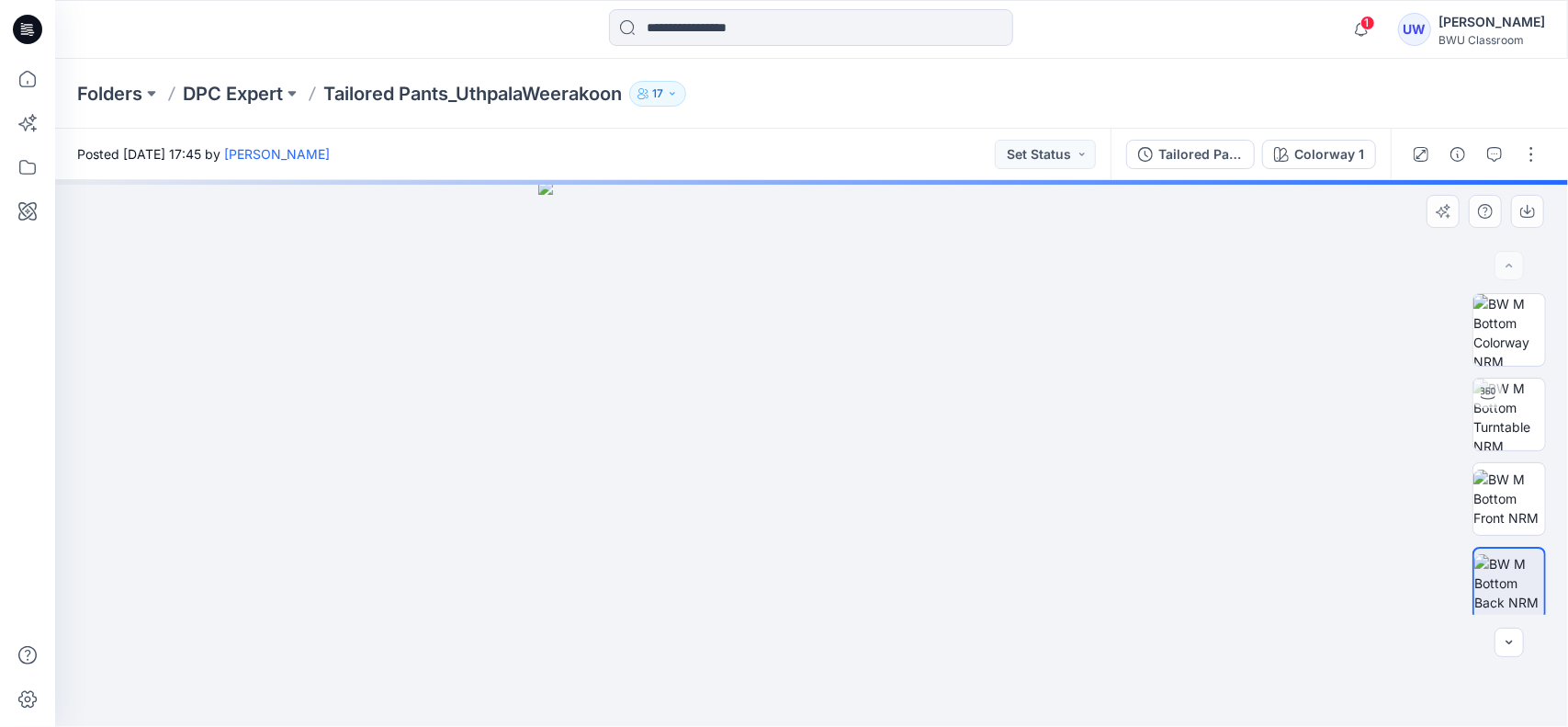
click at [553, 203] on img at bounding box center [812, 453] width 547 height 547
click at [542, 191] on img at bounding box center [812, 453] width 547 height 547
click at [828, 561] on img at bounding box center [812, 453] width 547 height 547
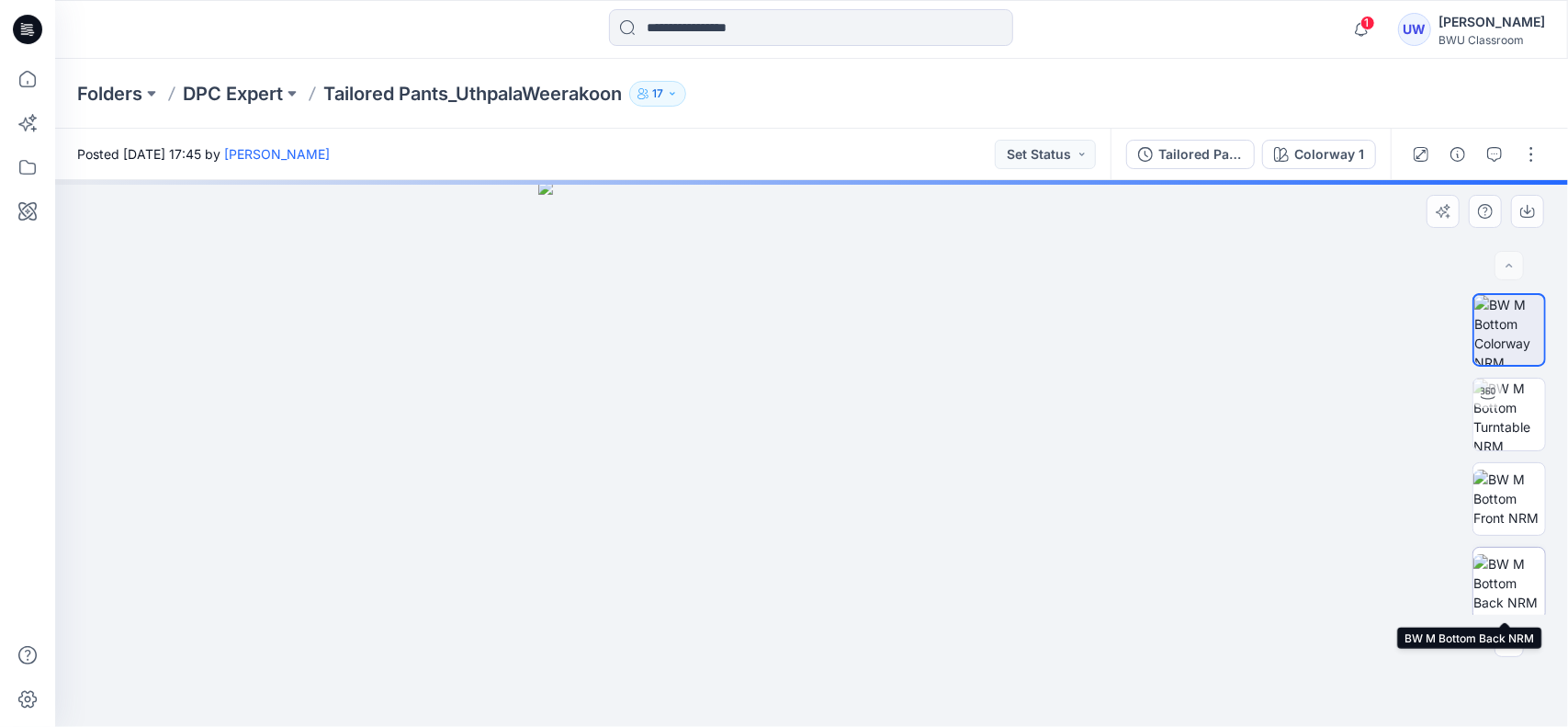
click at [1534, 578] on img at bounding box center [1509, 583] width 72 height 58
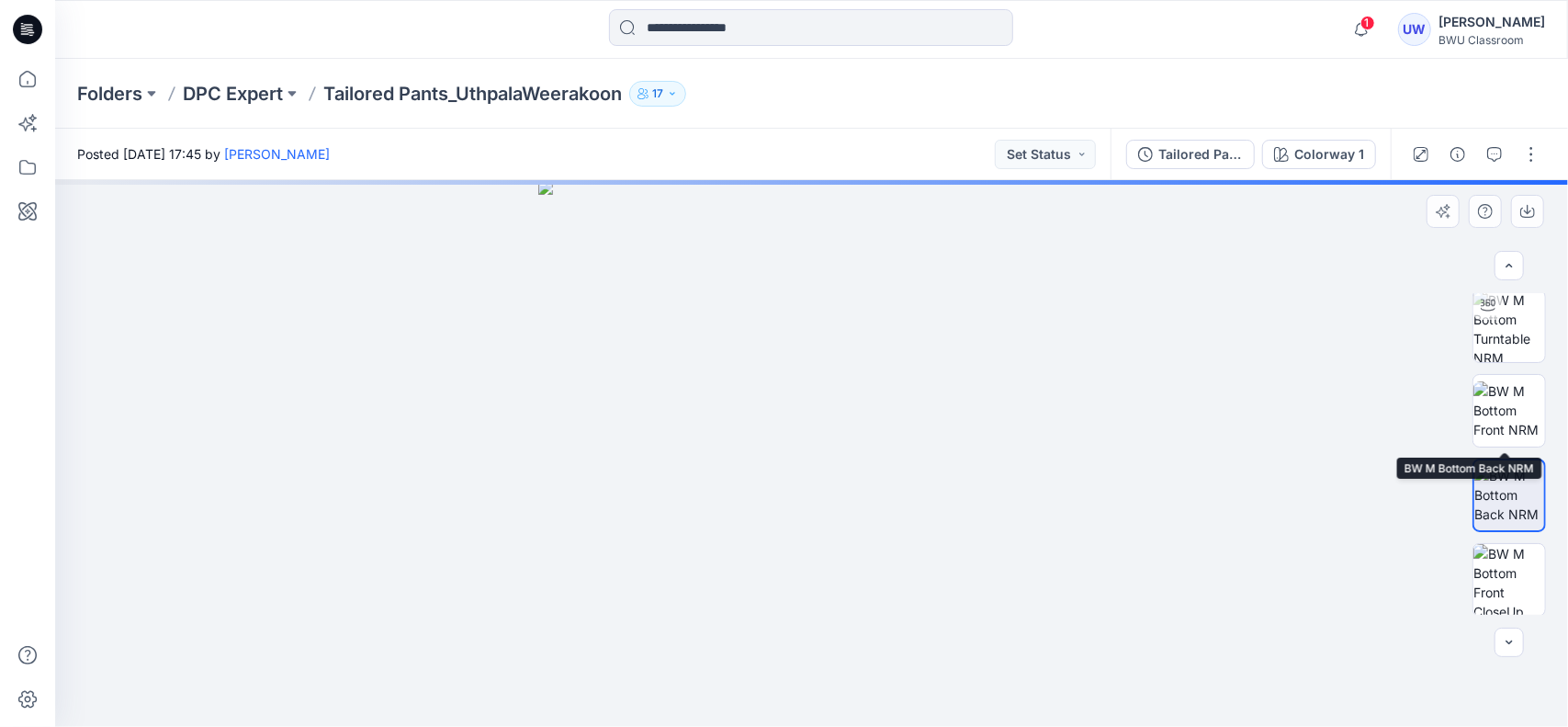
scroll to position [173, 0]
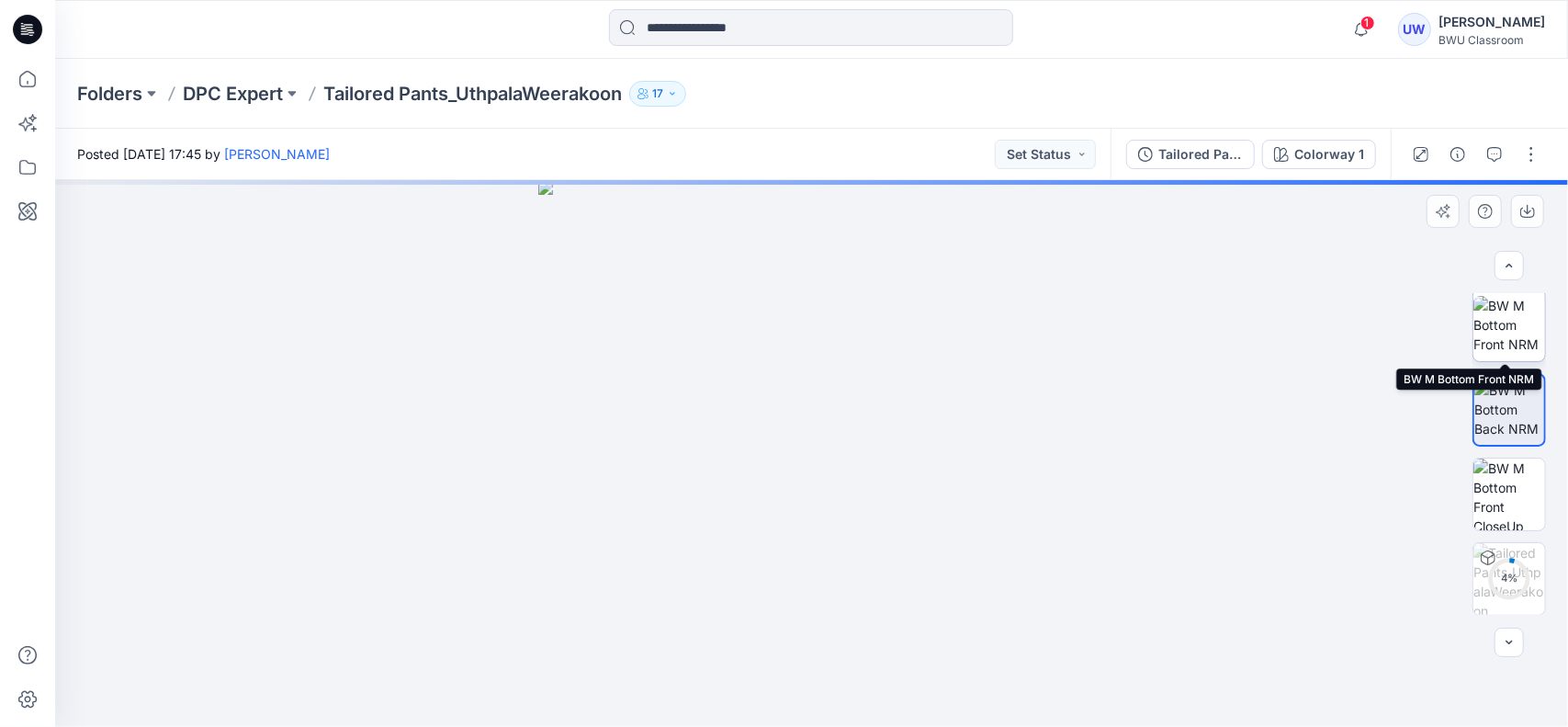
click at [1503, 315] on img at bounding box center [1509, 325] width 72 height 58
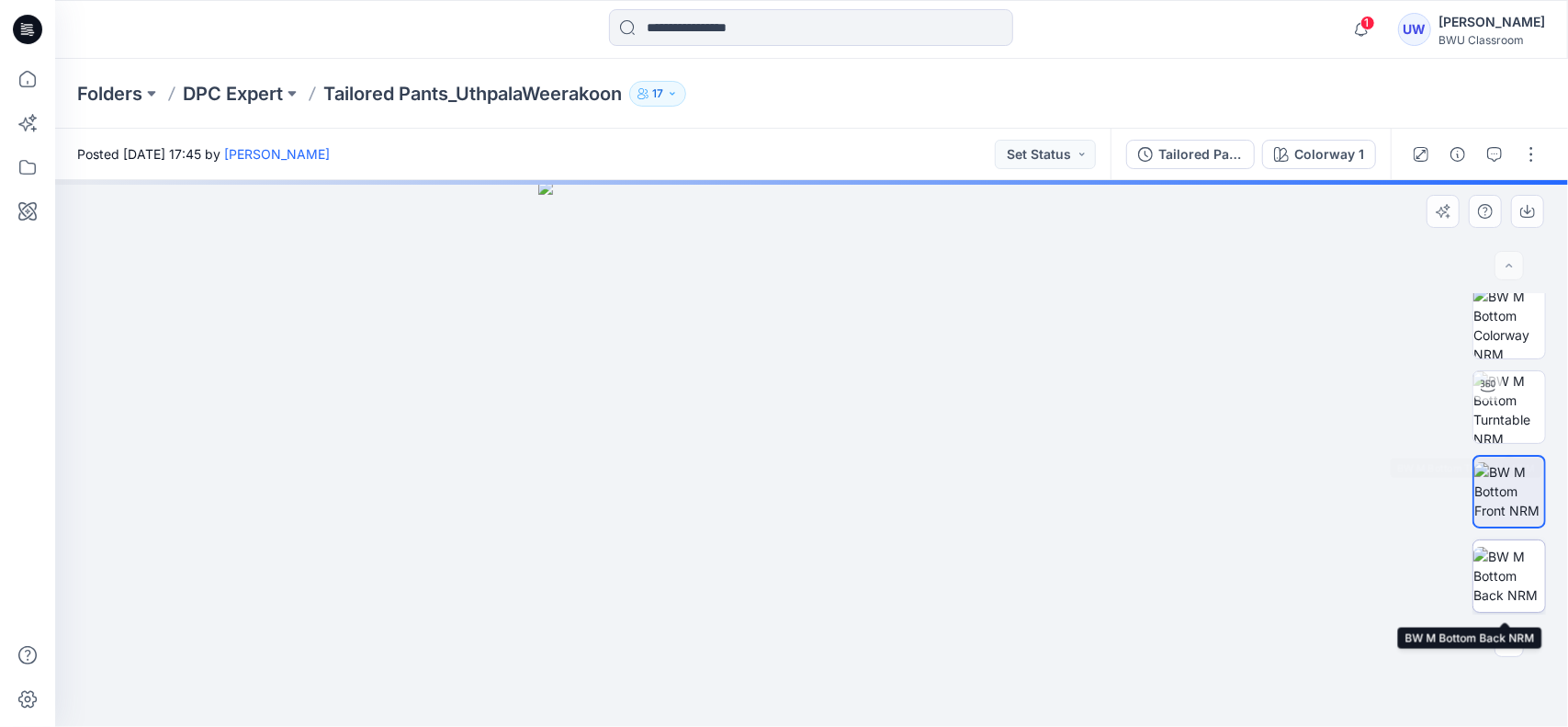
scroll to position [0, 0]
click at [1527, 158] on button "button" at bounding box center [1531, 154] width 30 height 30
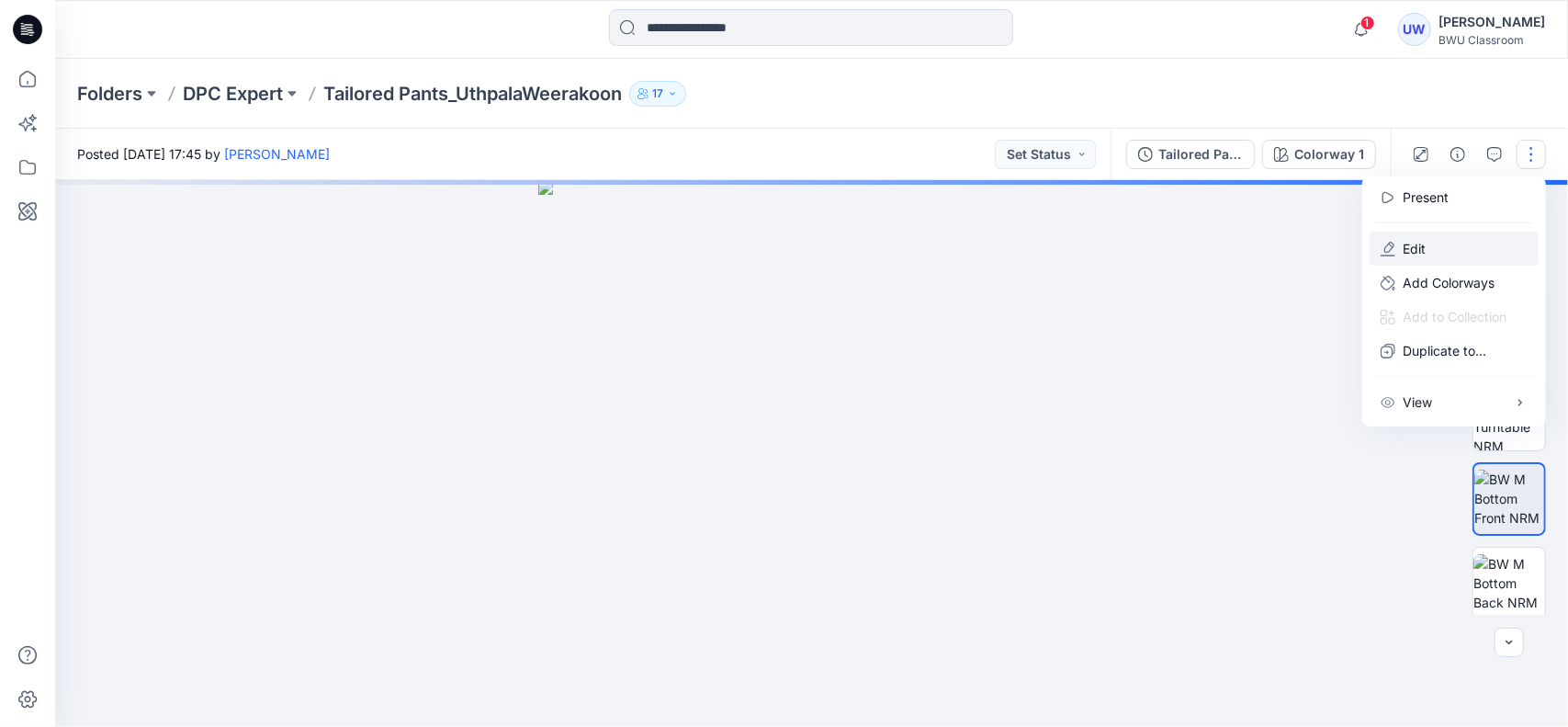
click at [1405, 251] on p "Edit" at bounding box center [1414, 248] width 23 height 19
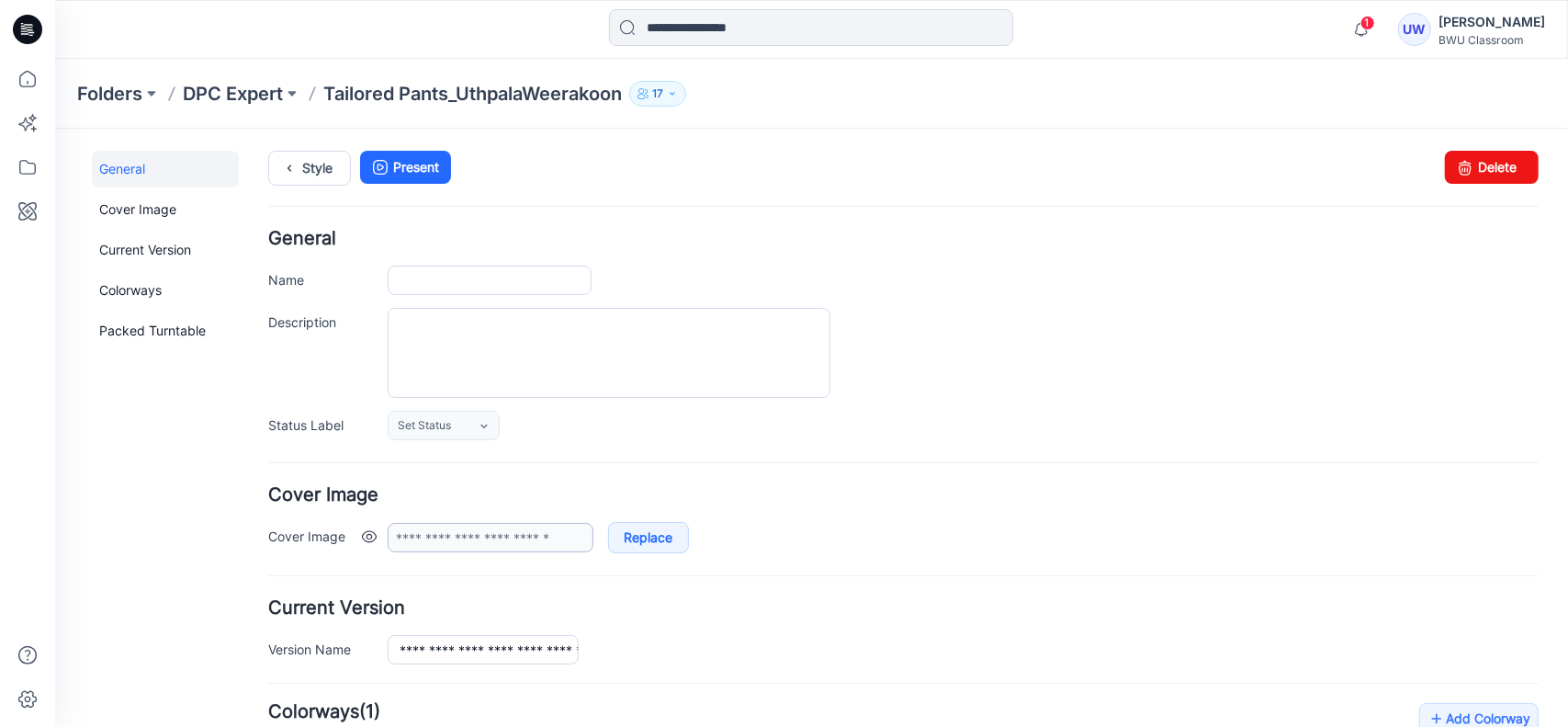
type input "**********"
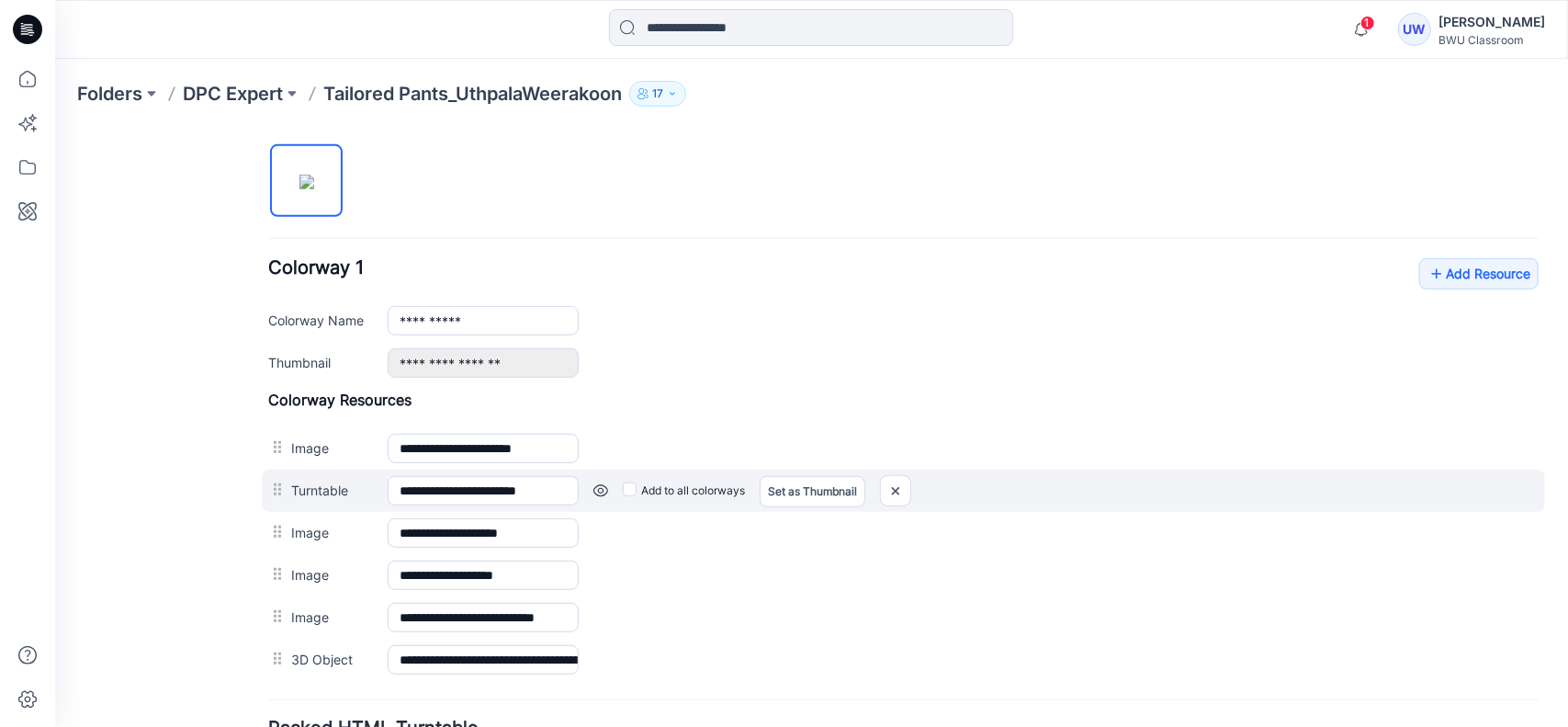
scroll to position [578, 0]
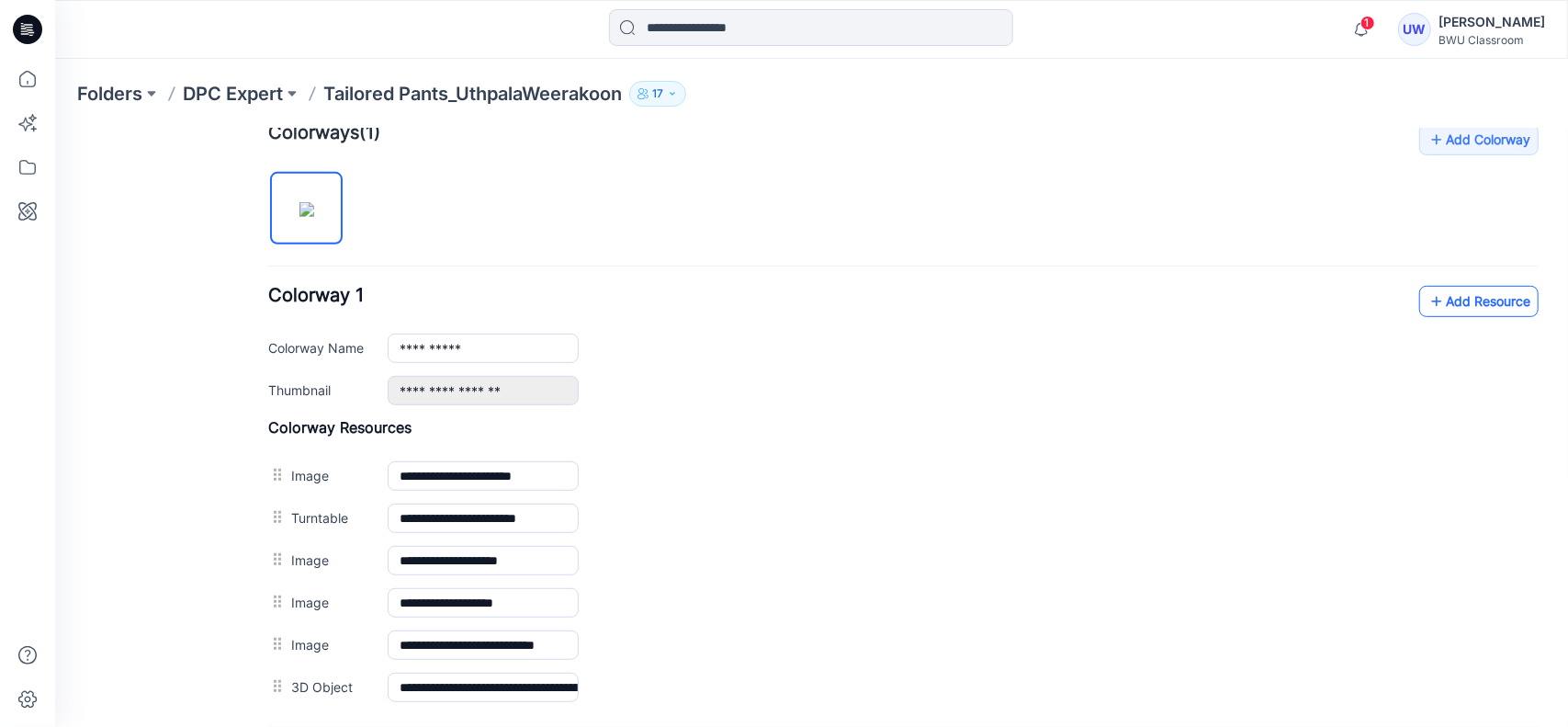
click at [1462, 300] on link "Add Resource" at bounding box center [1478, 301] width 119 height 31
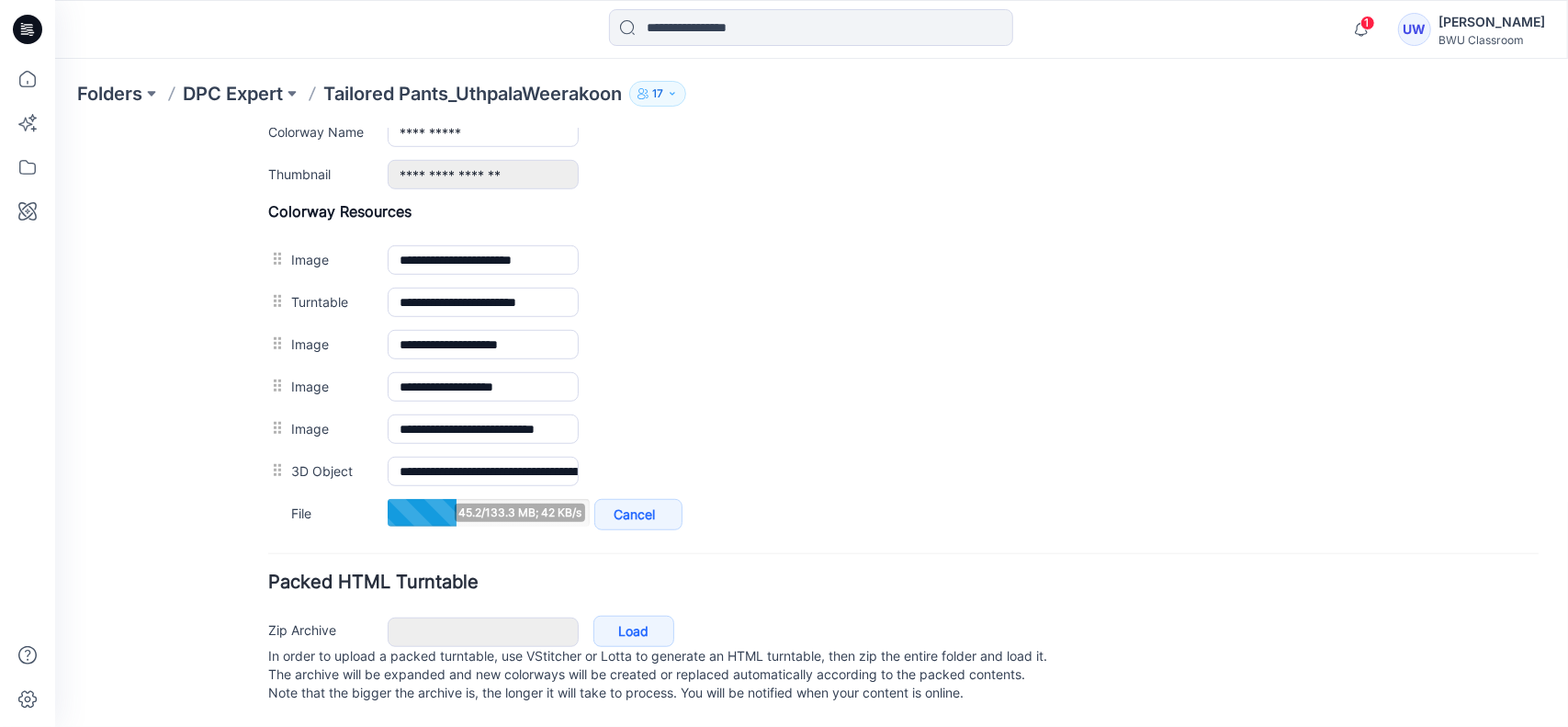
scroll to position [804, 0]
click at [1355, 32] on icon "button" at bounding box center [1361, 30] width 35 height 37
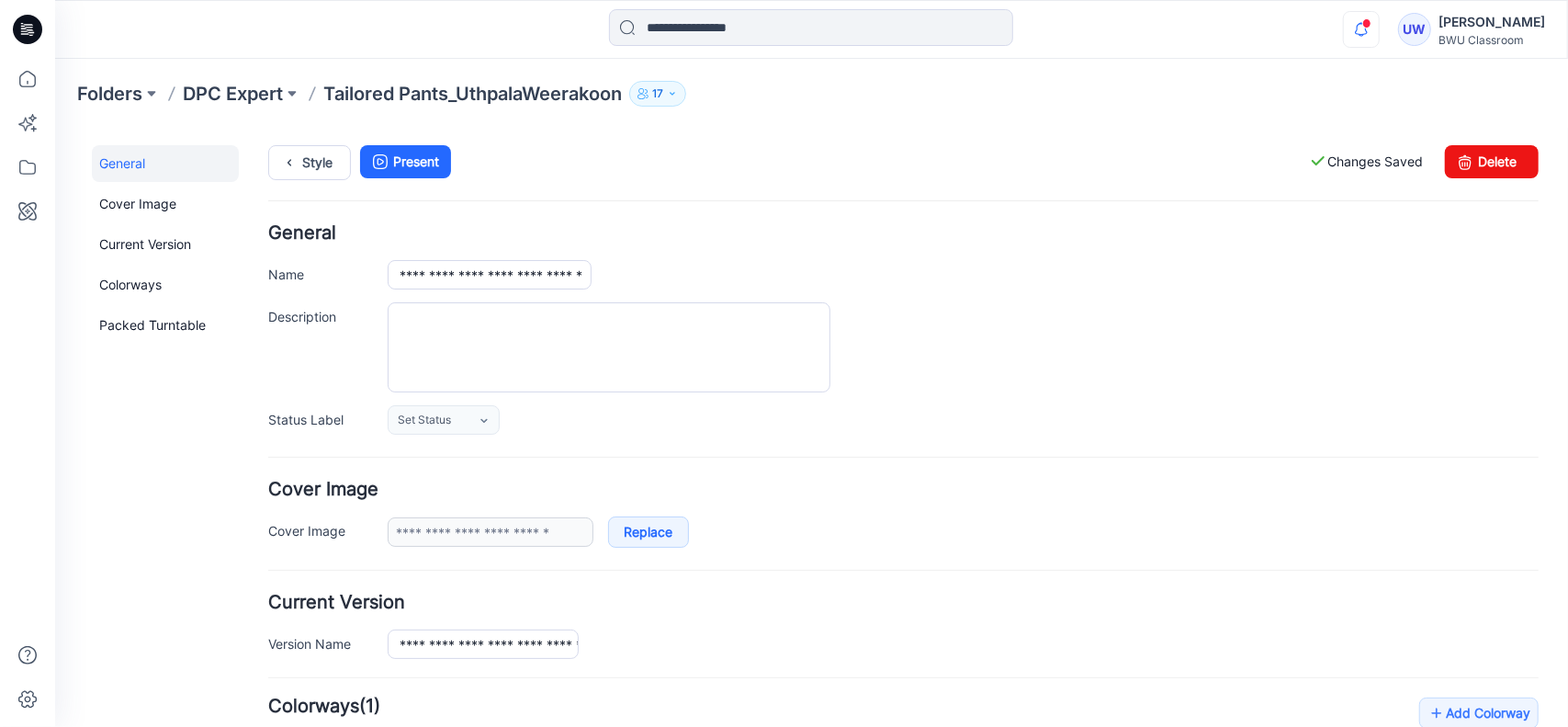
scroll to position [0, 0]
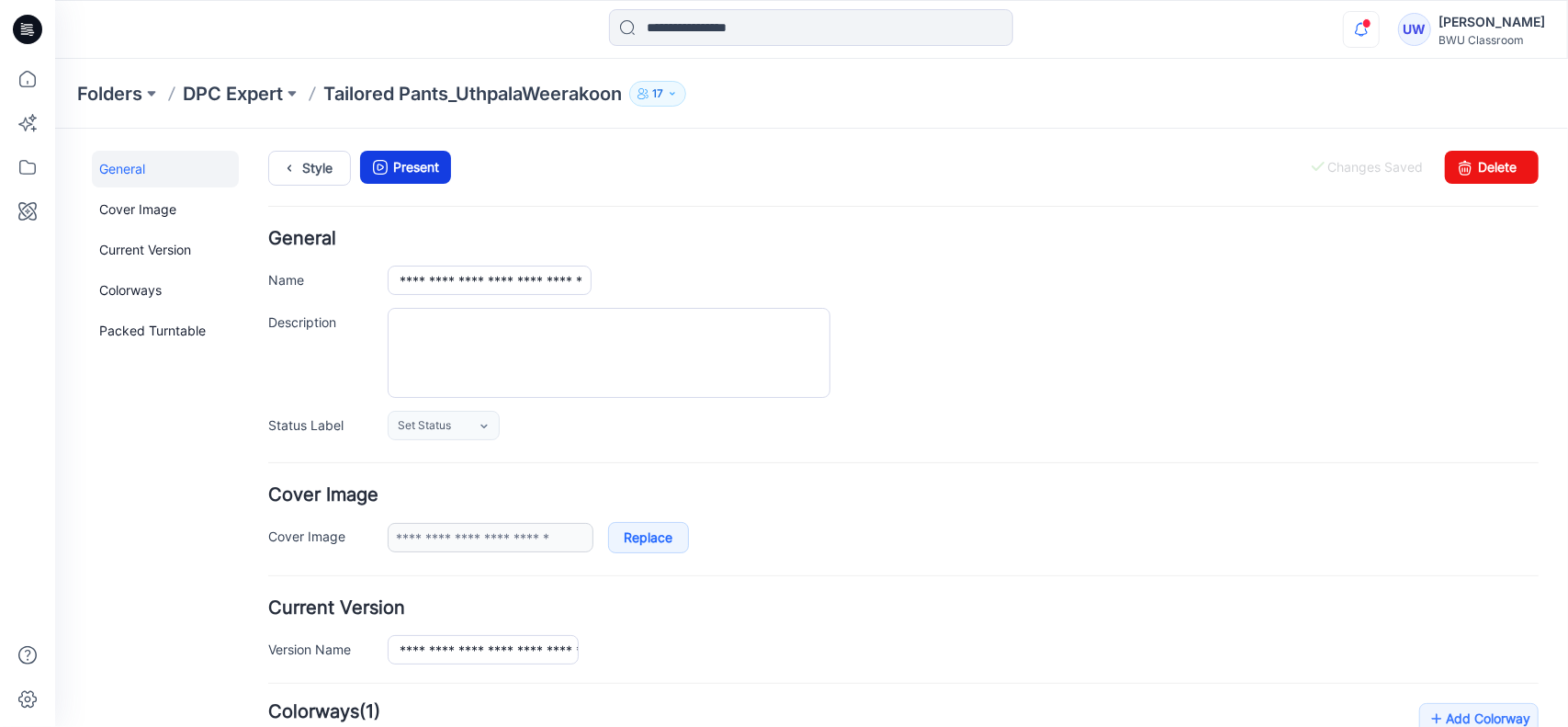
click at [398, 168] on link "Present" at bounding box center [404, 166] width 91 height 33
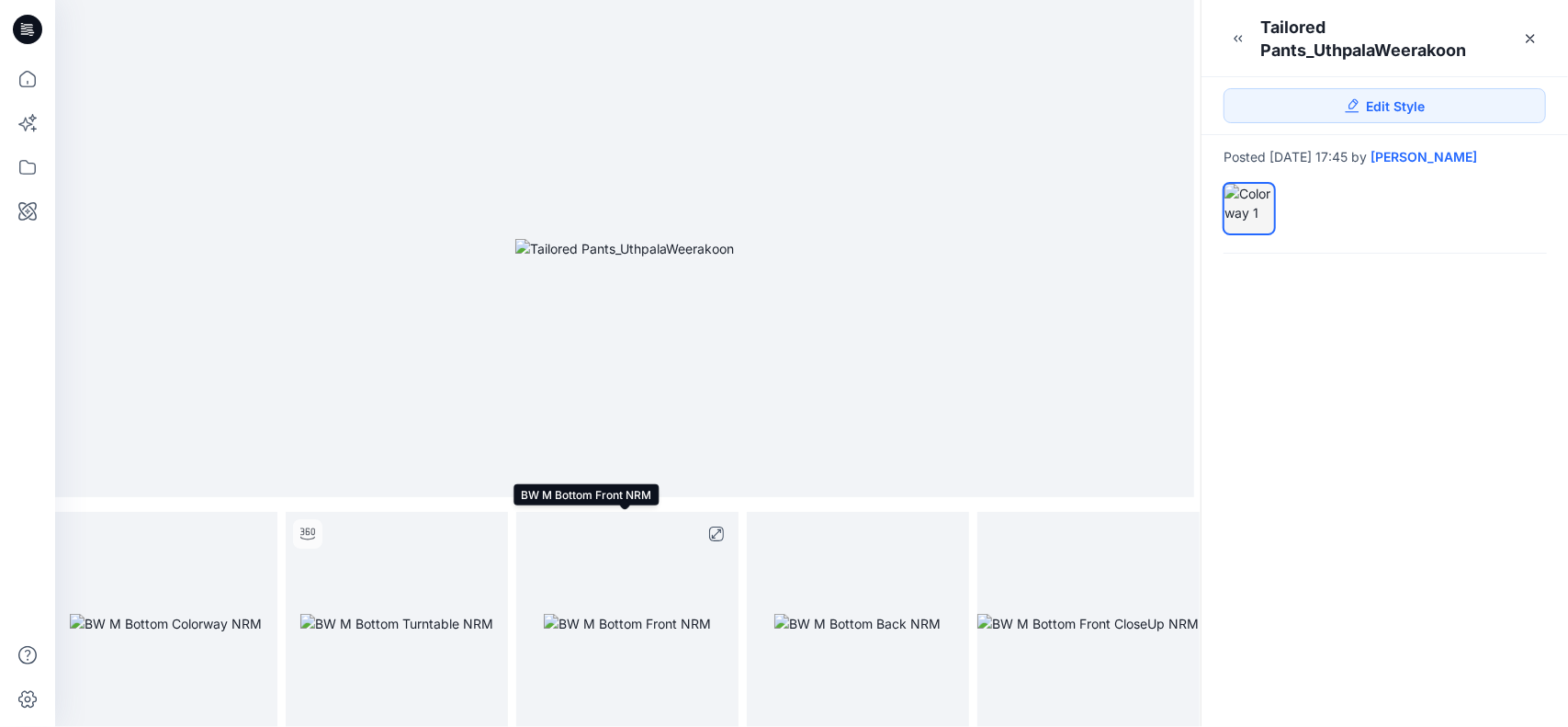
click at [590, 616] on img at bounding box center [627, 623] width 167 height 19
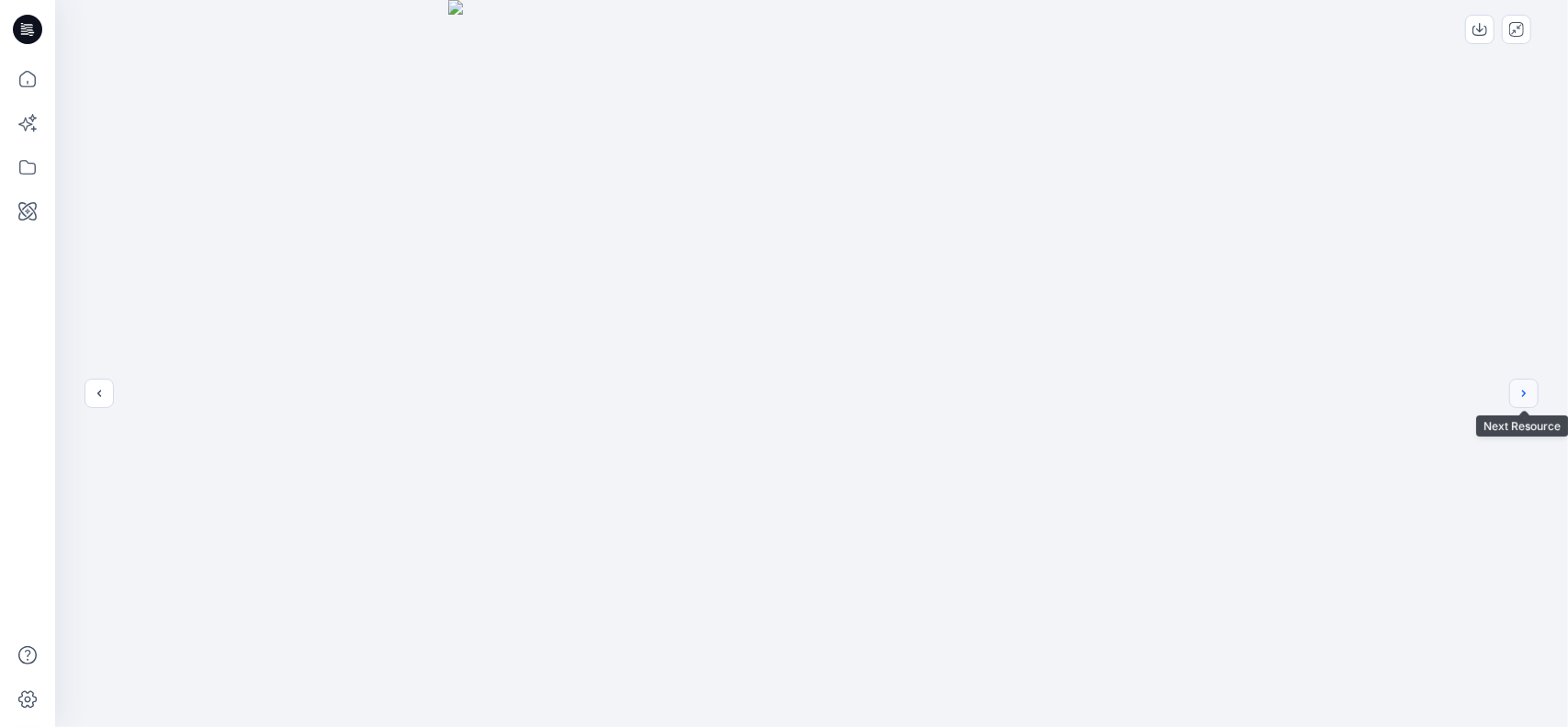
click at [1525, 399] on button "next" at bounding box center [1524, 393] width 30 height 30
click at [1521, 396] on icon "next" at bounding box center [1524, 393] width 15 height 15
click at [100, 401] on div at bounding box center [812, 364] width 1513 height 727
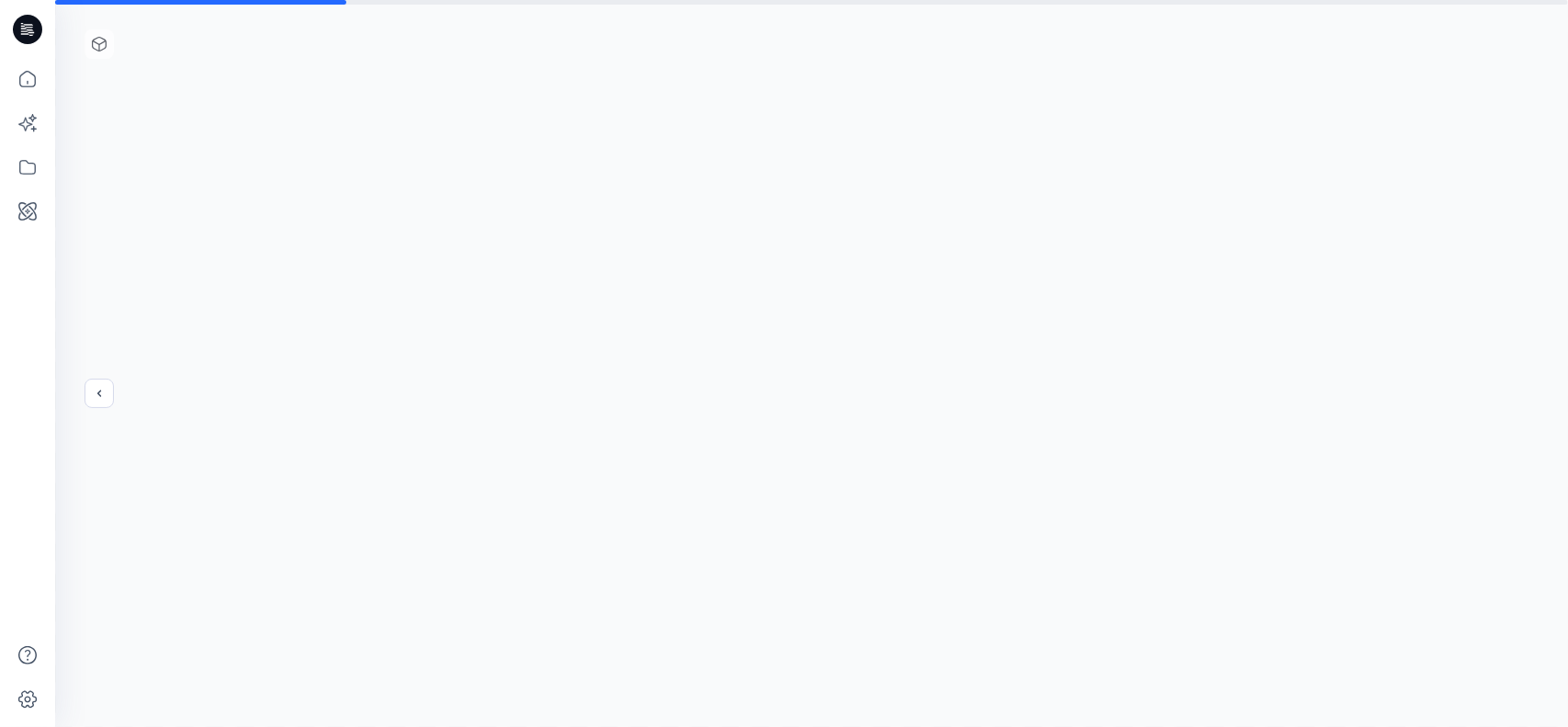
click at [100, 401] on div at bounding box center [812, 364] width 1513 height 727
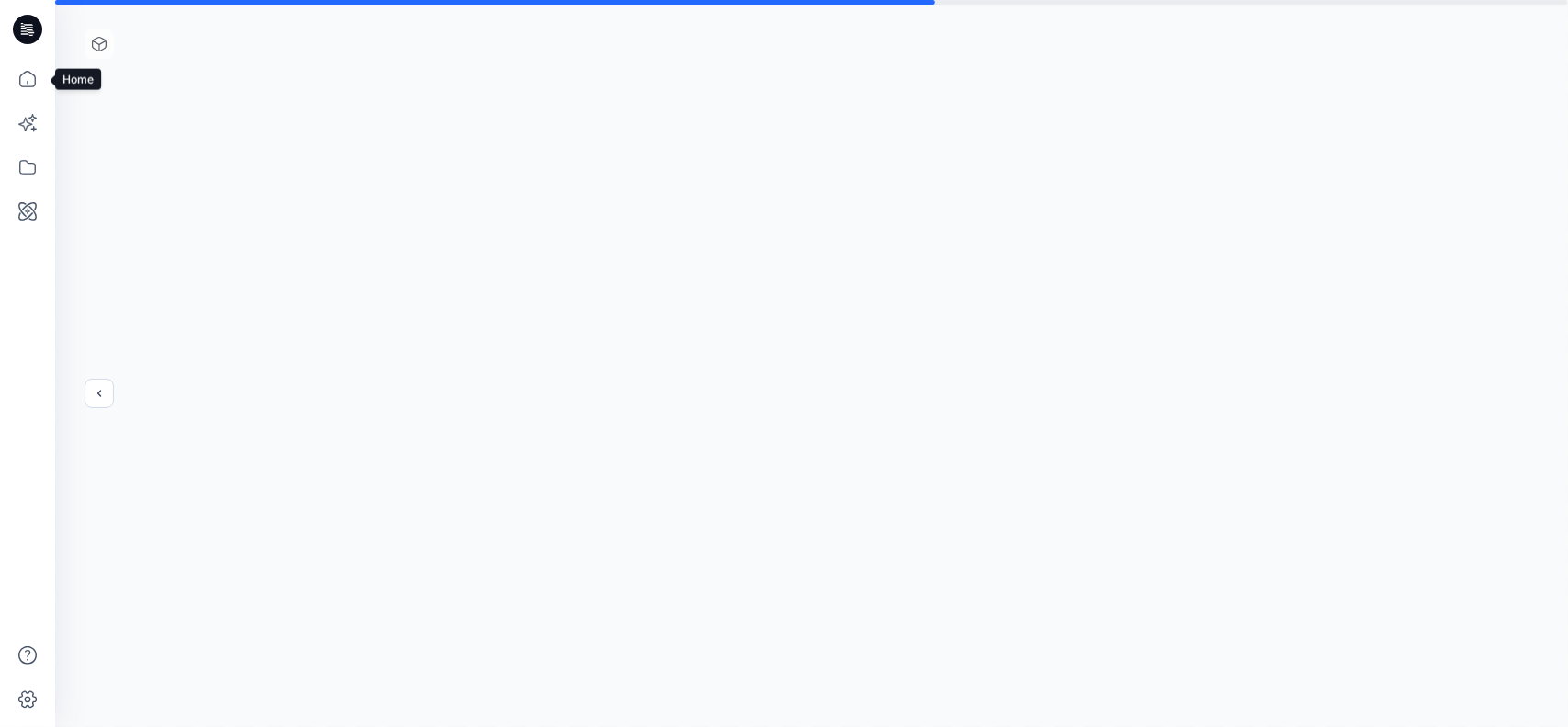
click at [13, 40] on icon at bounding box center [28, 30] width 30 height 59
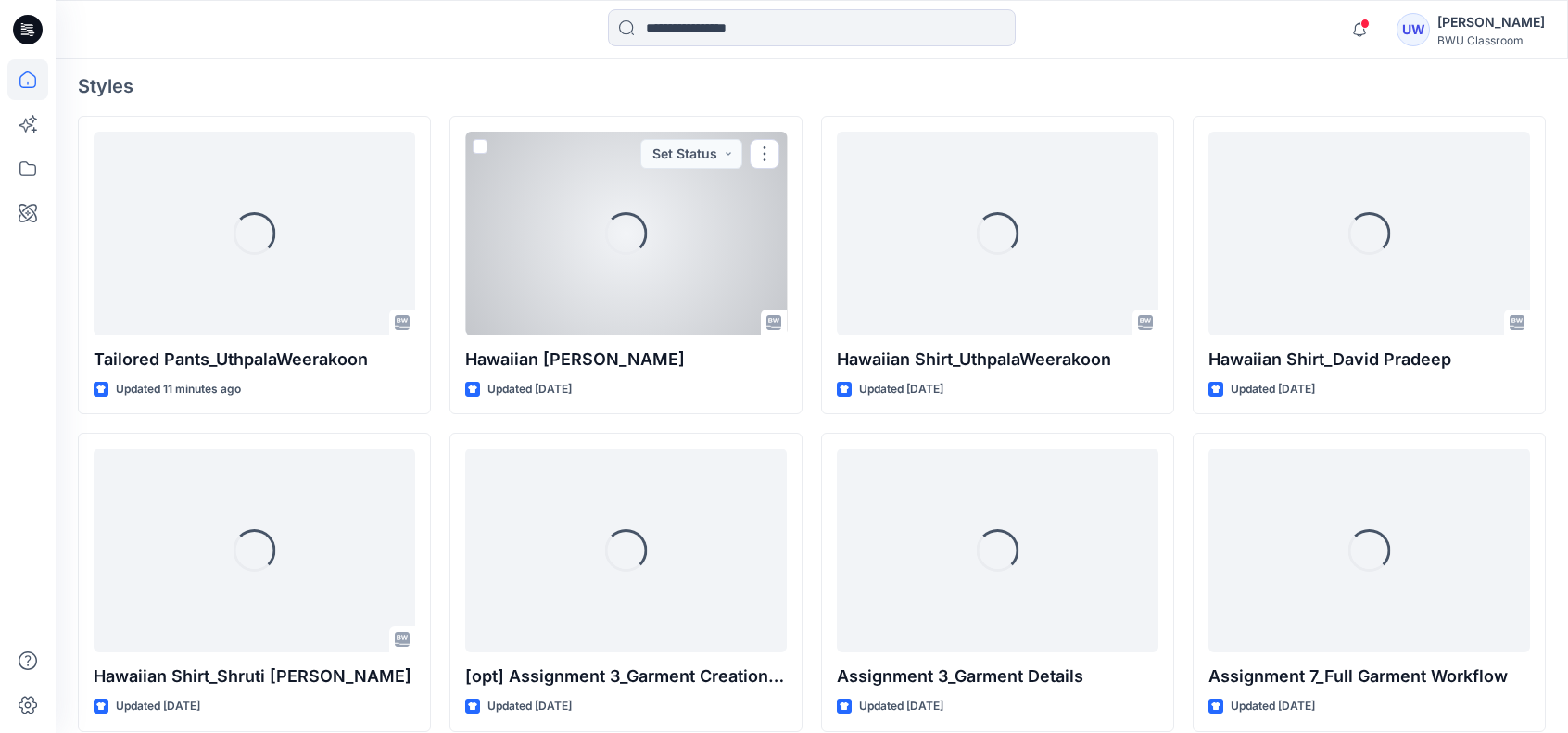
scroll to position [278, 0]
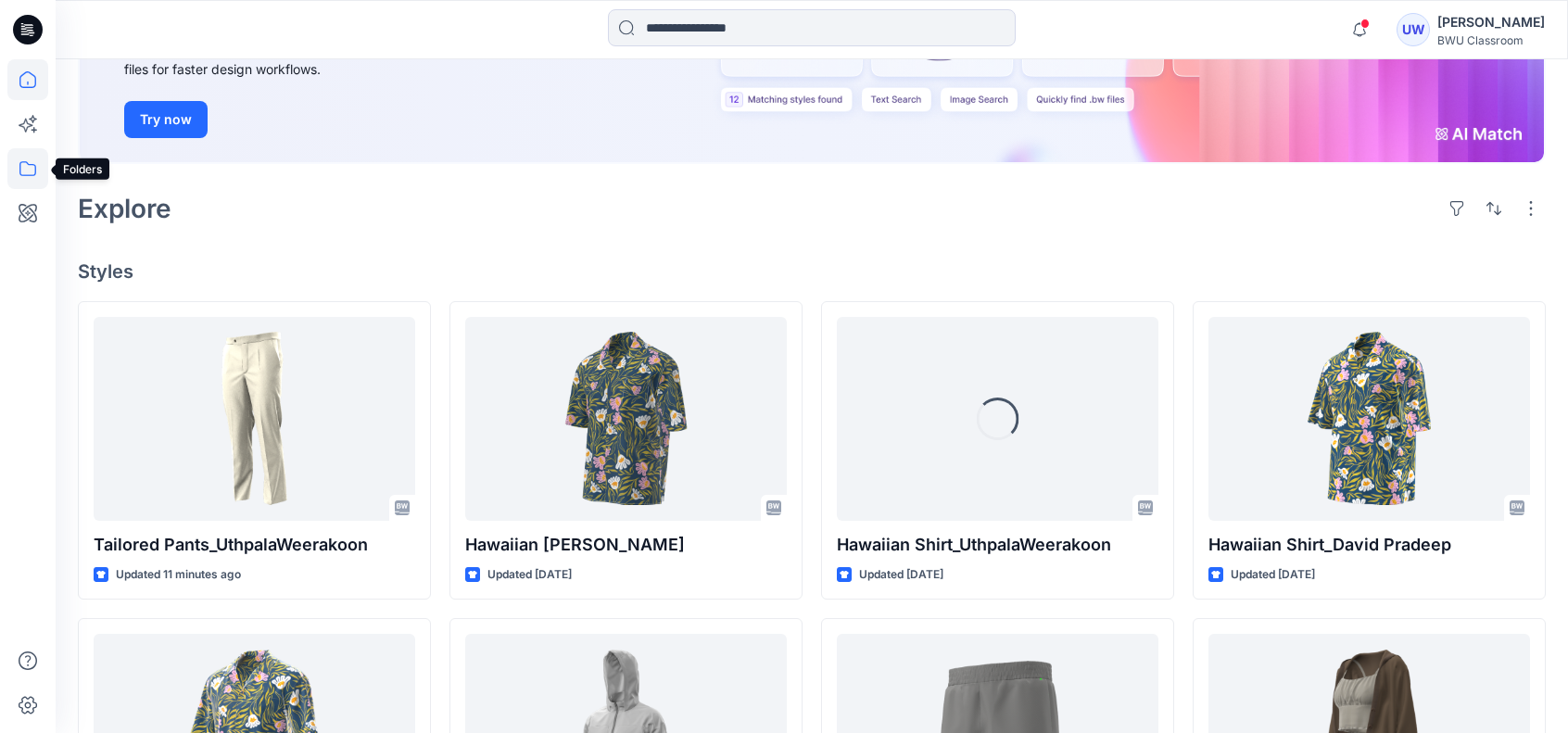
click at [20, 183] on icon at bounding box center [28, 168] width 41 height 41
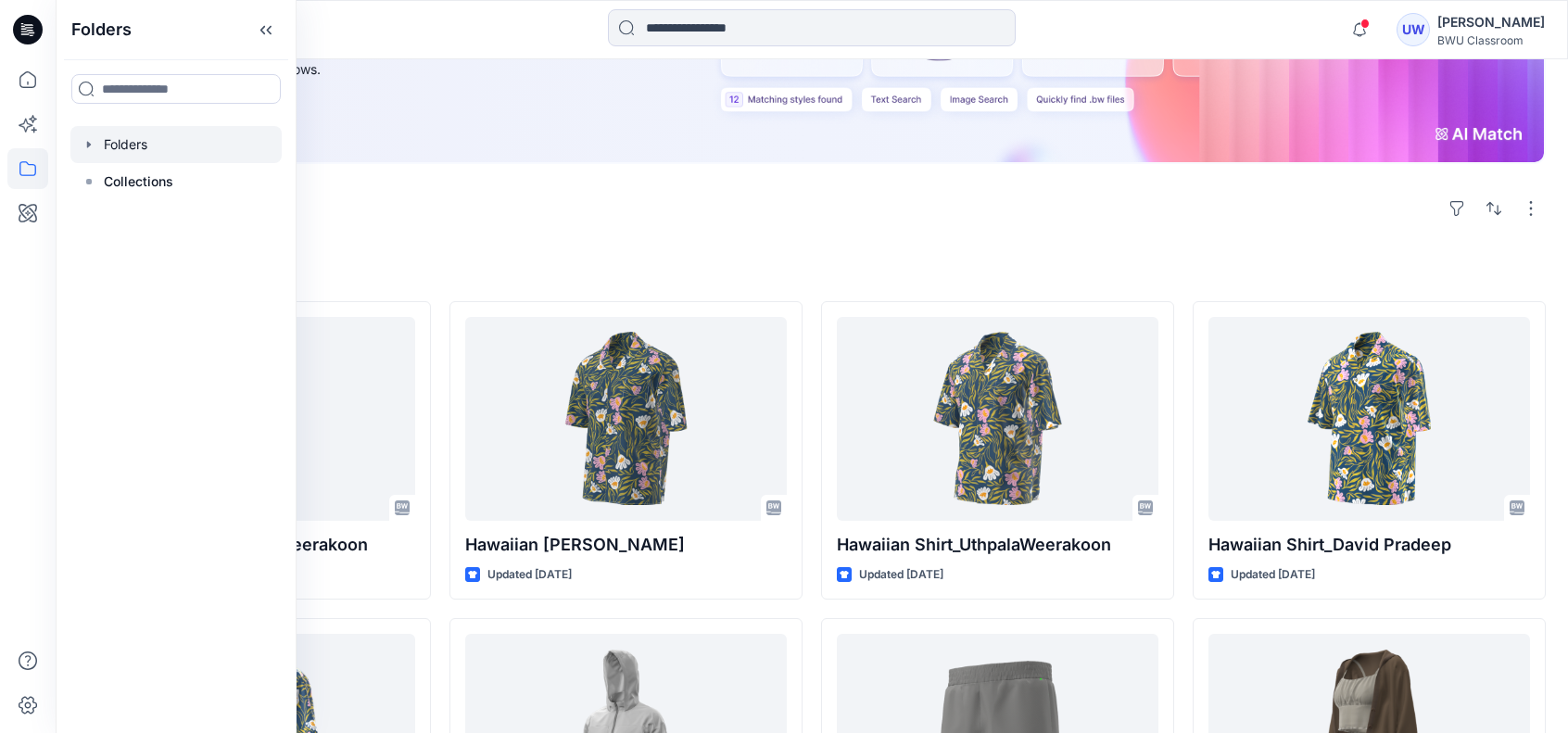
click at [131, 151] on div at bounding box center [176, 144] width 211 height 37
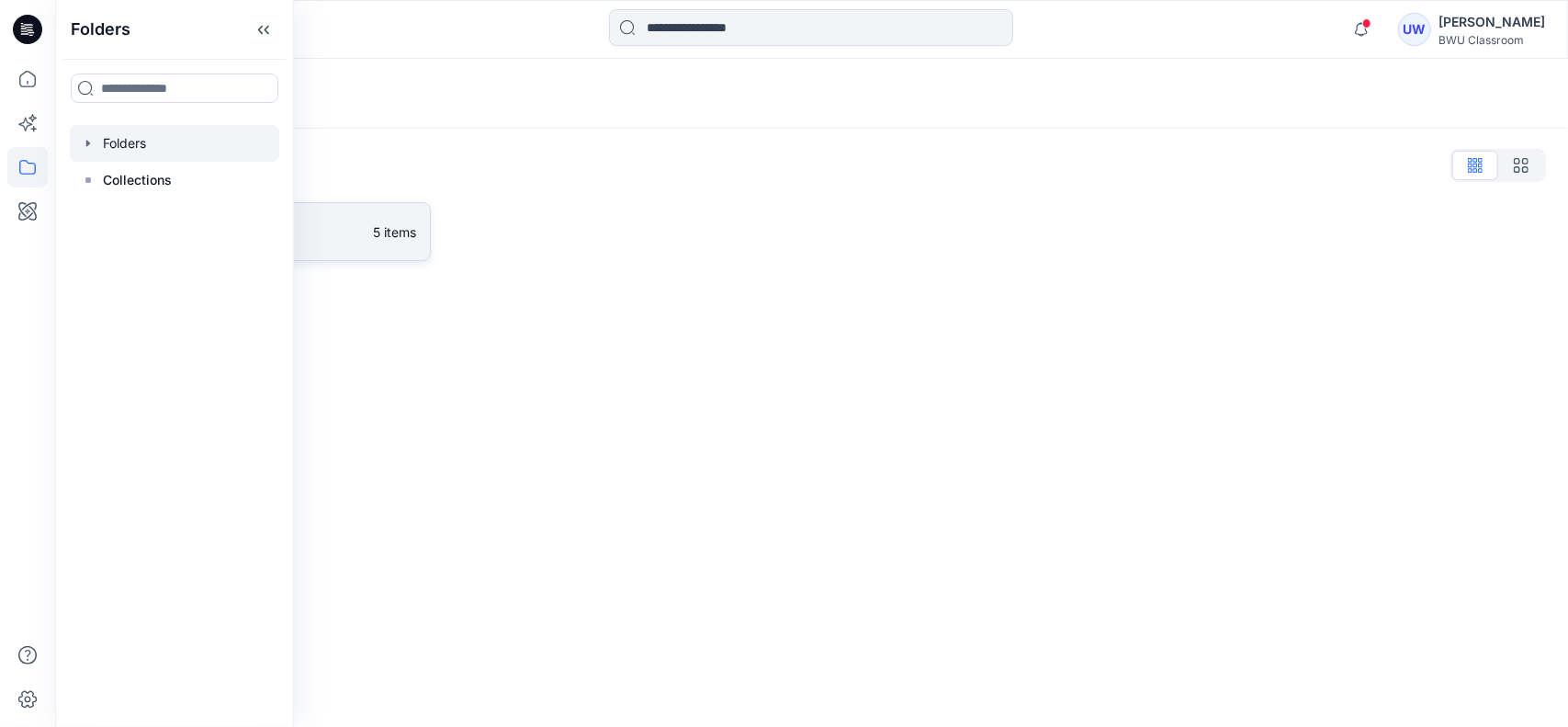
click at [353, 242] on p "DPC Expert" at bounding box center [239, 232] width 244 height 26
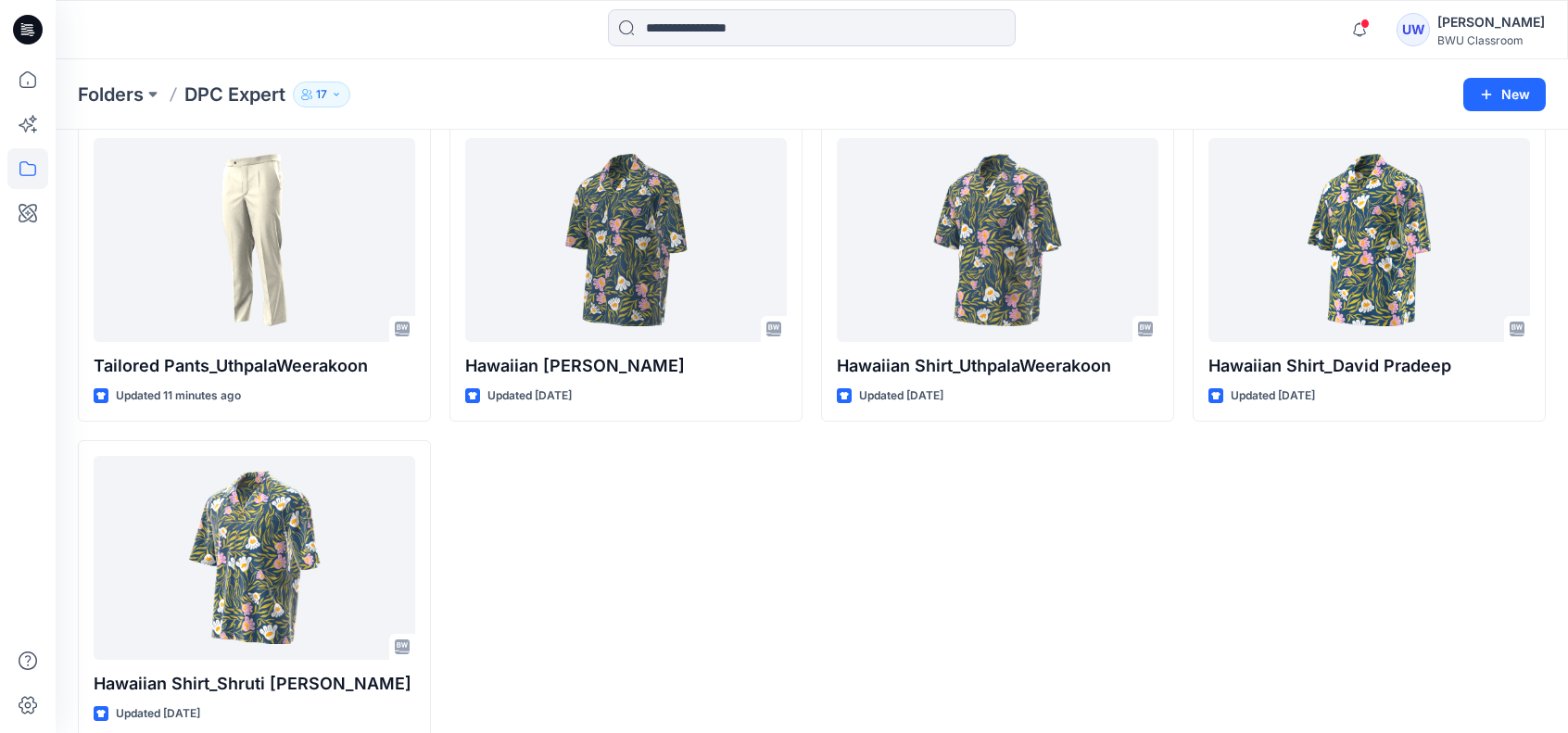
scroll to position [93, 0]
